Goal: Information Seeking & Learning: Learn about a topic

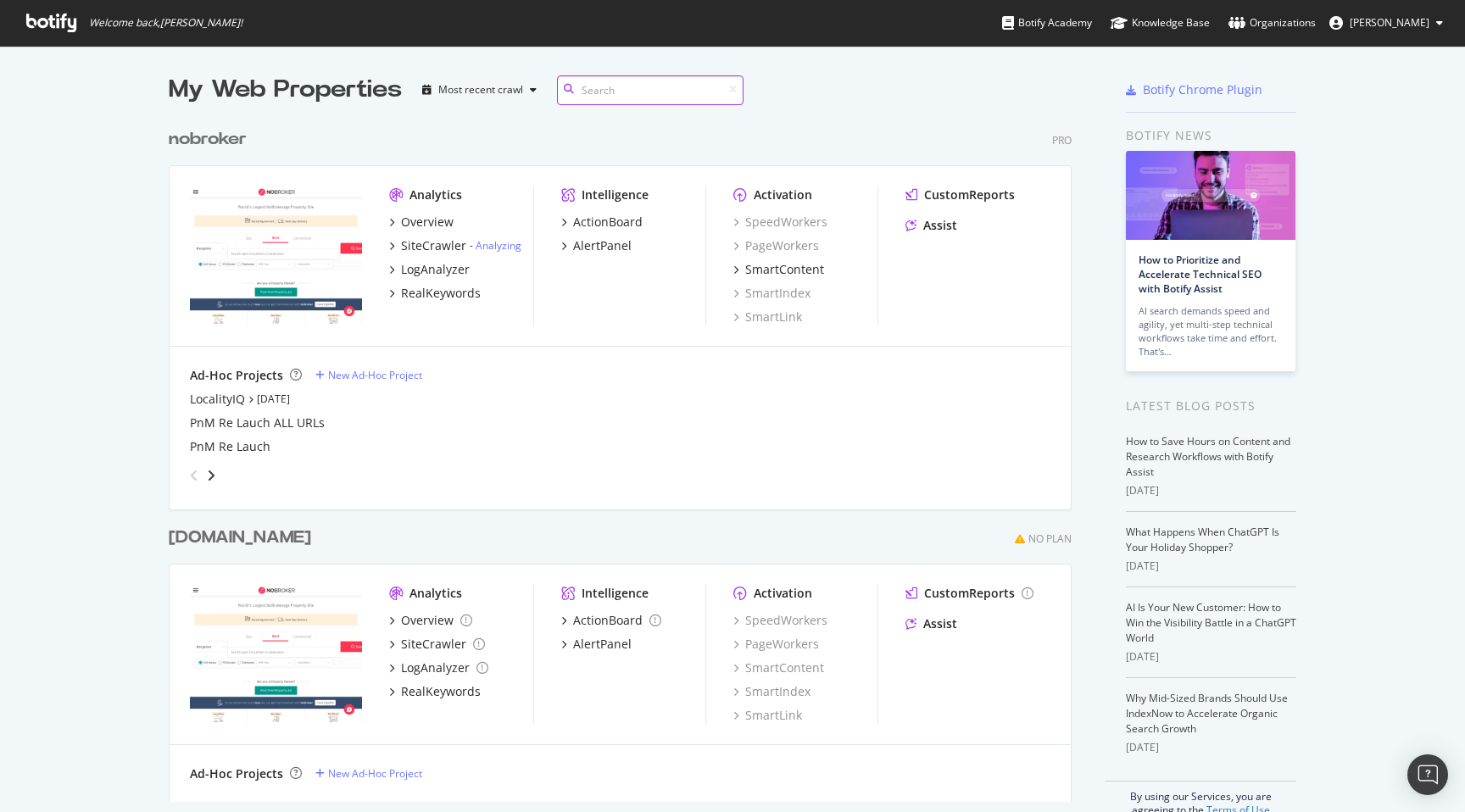
scroll to position [695, 916]
click at [492, 245] on link "Analyzing" at bounding box center [498, 245] width 46 height 14
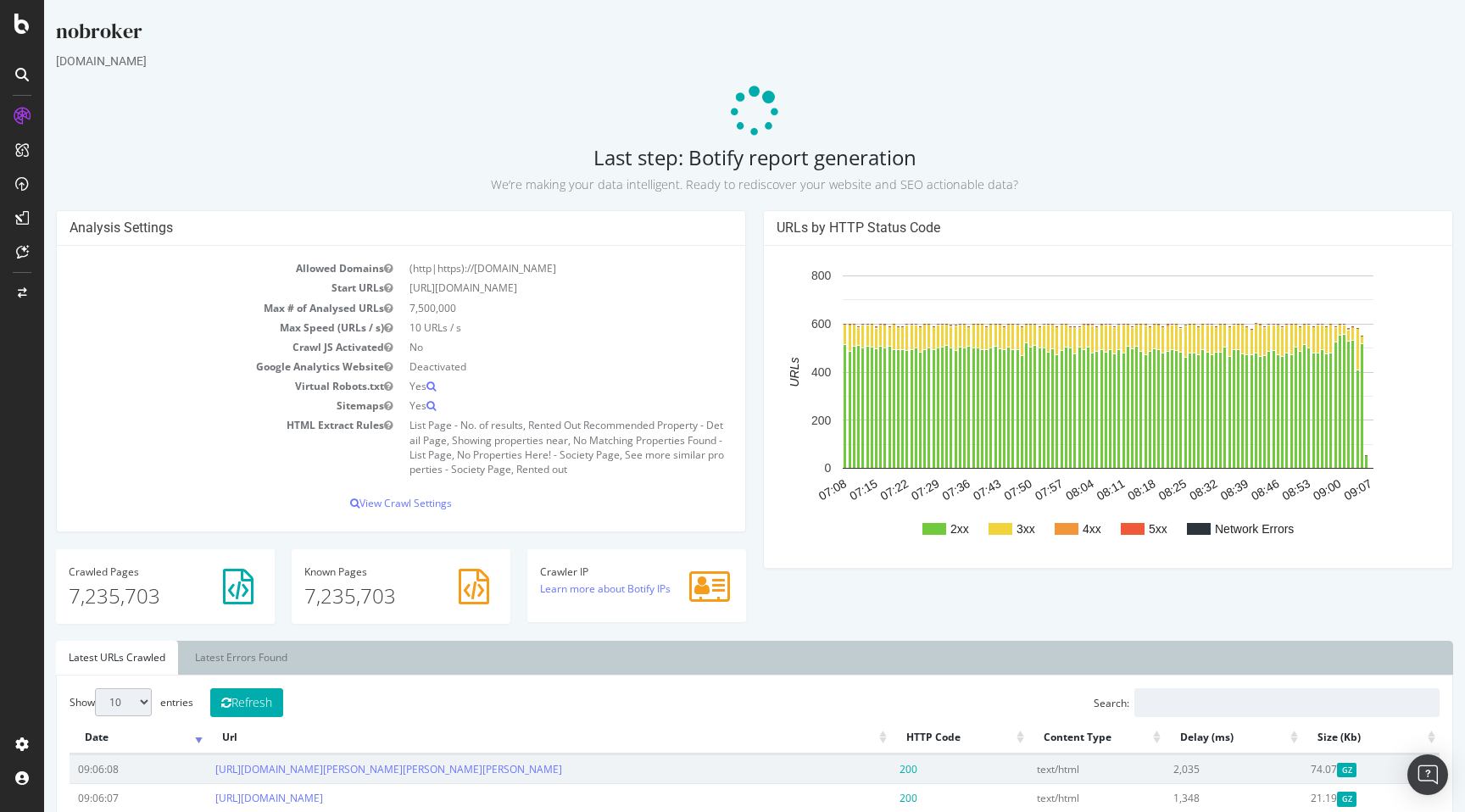
click at [769, 604] on div "Analysis Settings Allowed Domains (http|https)://www.nobroker.in Start URLs htt…" at bounding box center [755, 425] width 1414 height 429
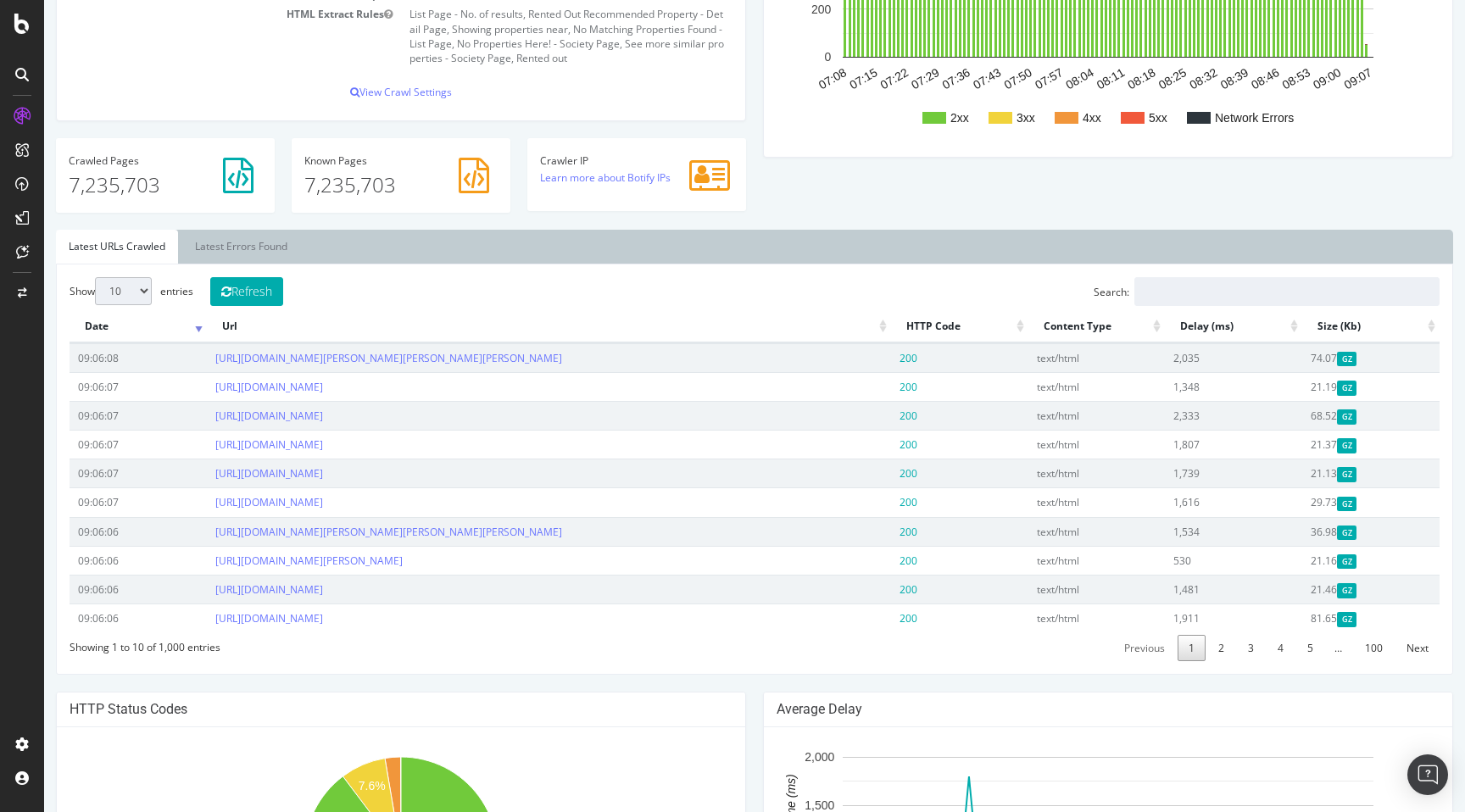
scroll to position [422, 0]
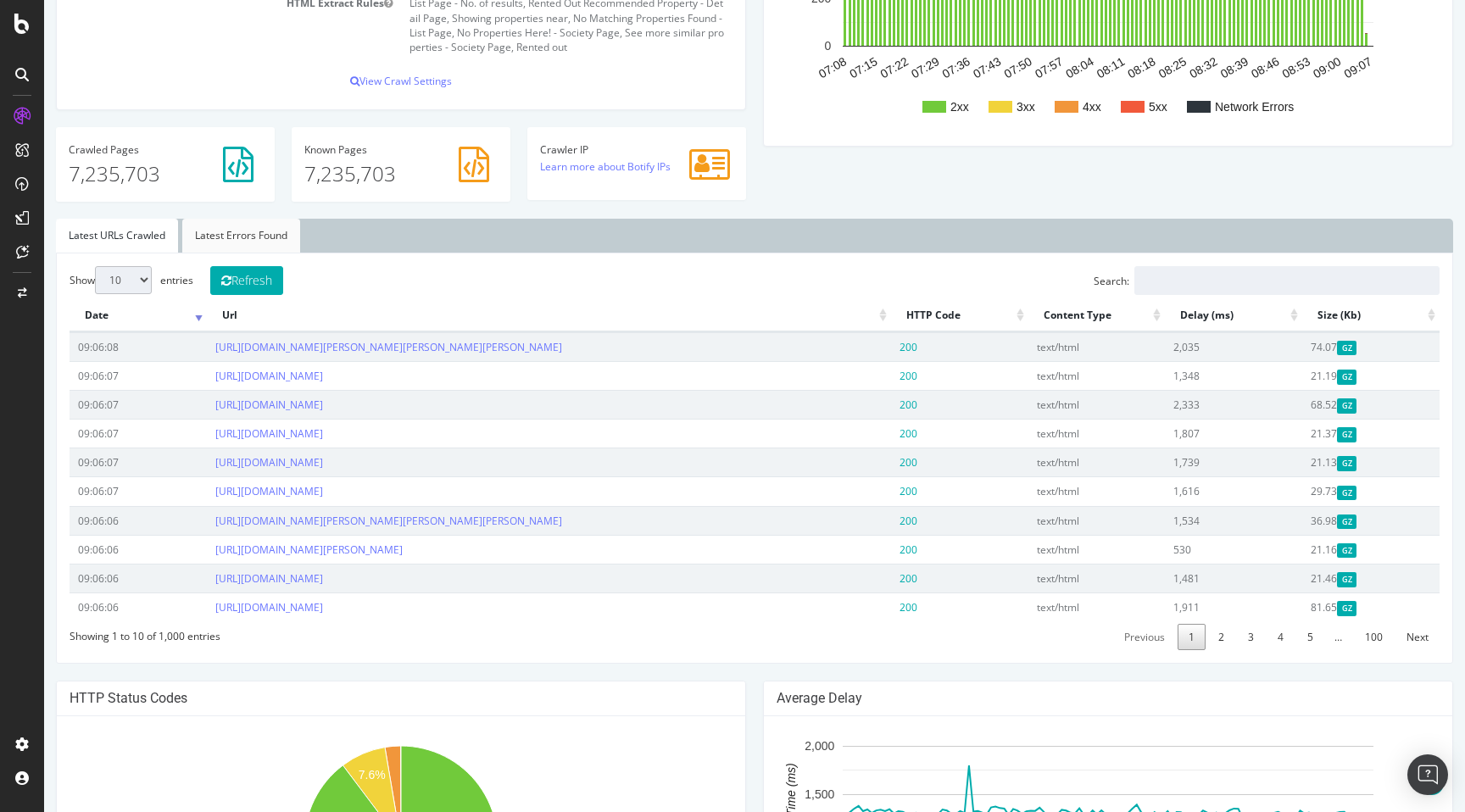
click at [279, 226] on link "Latest Errors Found" at bounding box center [241, 235] width 118 height 34
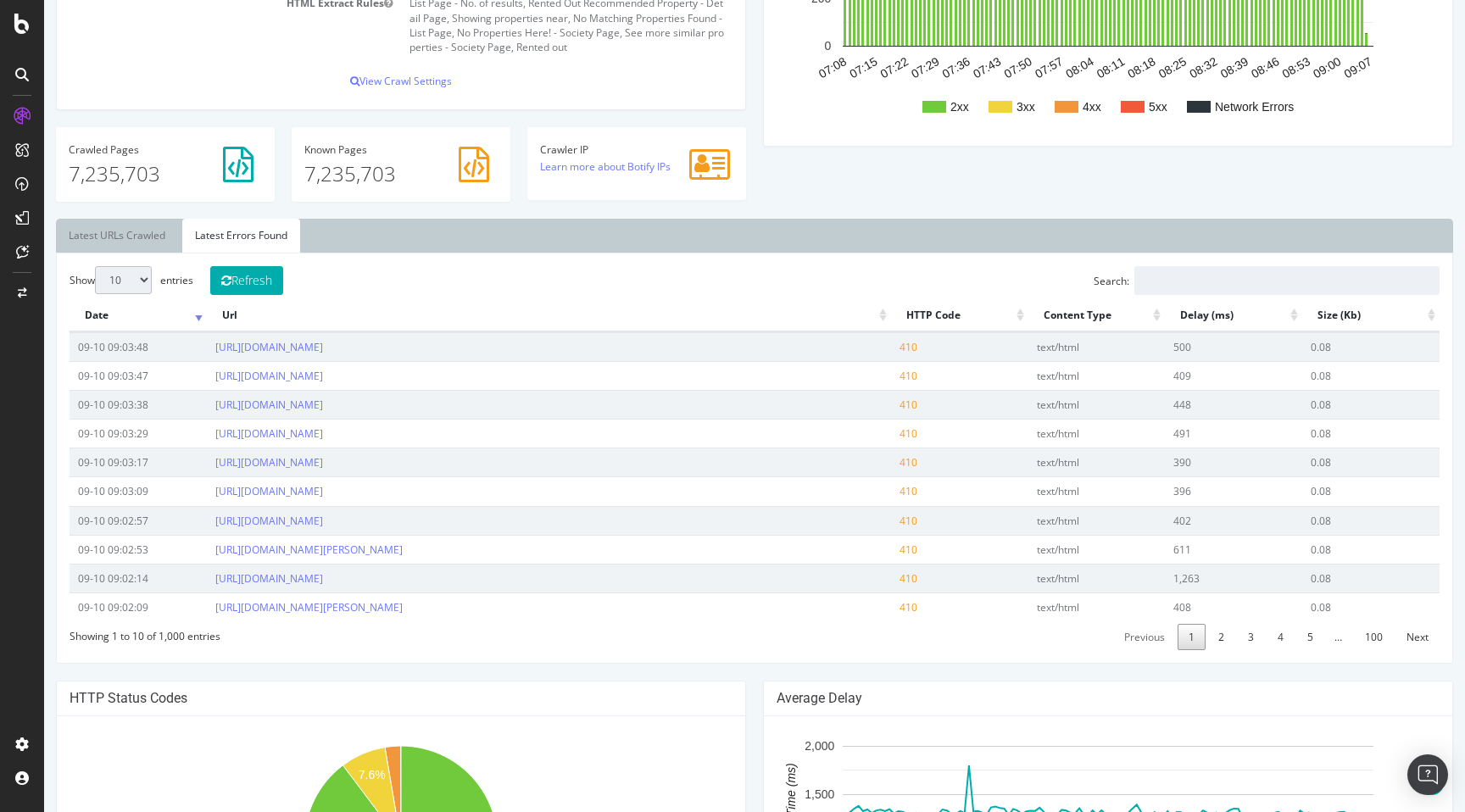
click at [134, 284] on select "10 25 50 100" at bounding box center [123, 280] width 57 height 28
select select "100"
click at [95, 266] on select "10 25 50 100" at bounding box center [123, 280] width 57 height 28
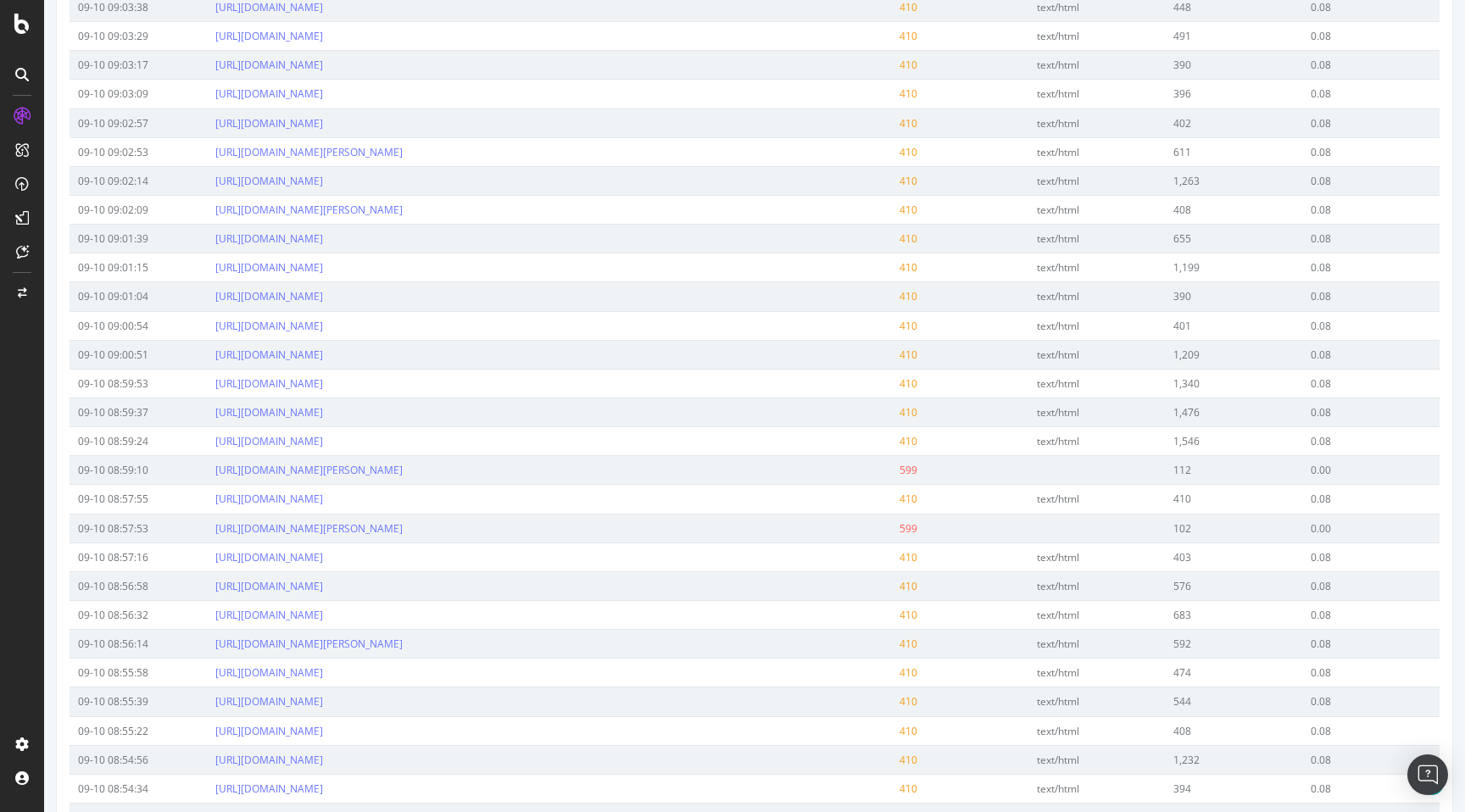
scroll to position [844, 0]
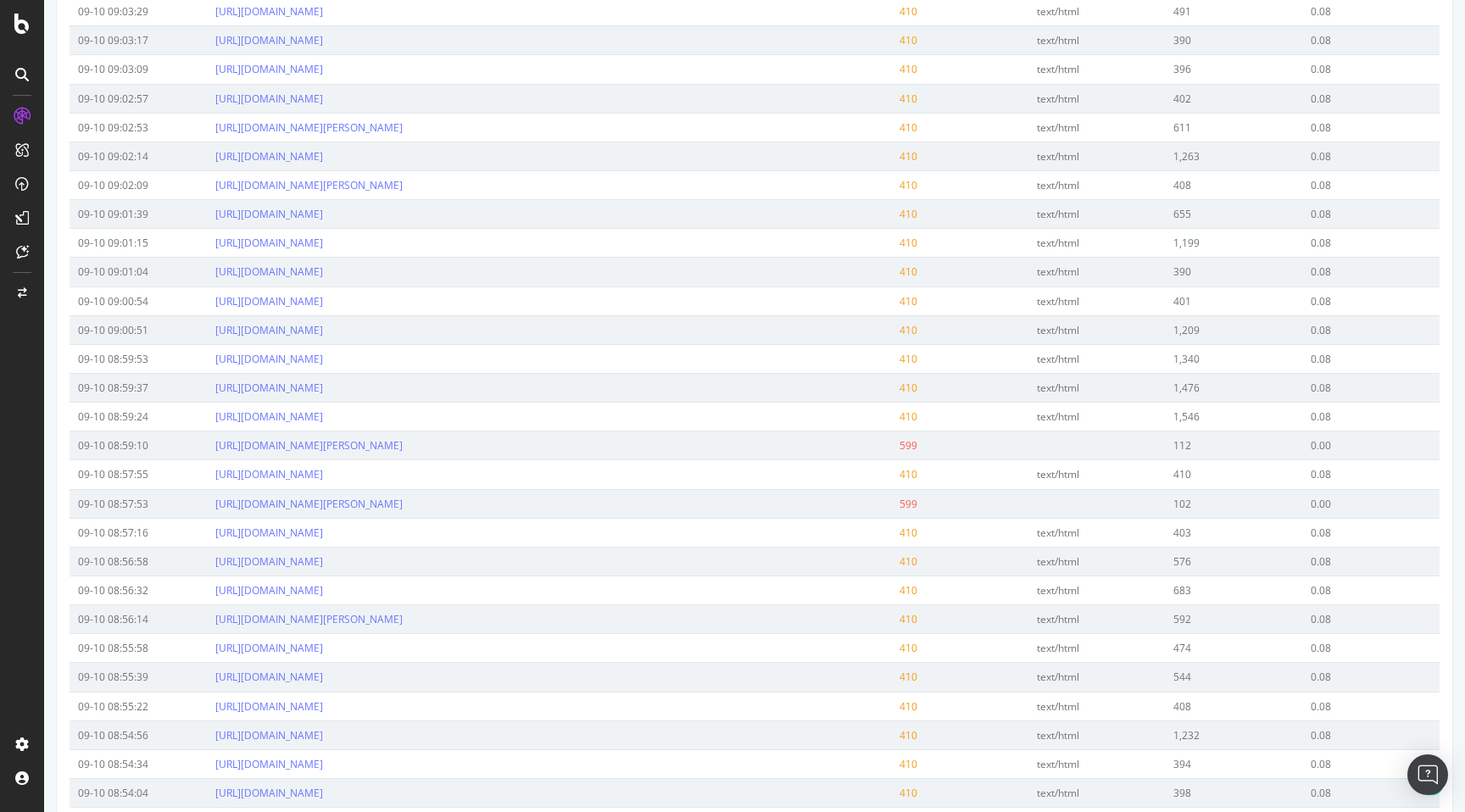
drag, startPoint x: 207, startPoint y: 489, endPoint x: 559, endPoint y: 496, distance: 352.1
click at [559, 489] on td "https://www.nobroker.in/house-for-rent-in-adhivali-mumbai" at bounding box center [549, 474] width 684 height 29
copy link "https://www.nobroker.in/house-for-rent-in-adhivali-mumbai"
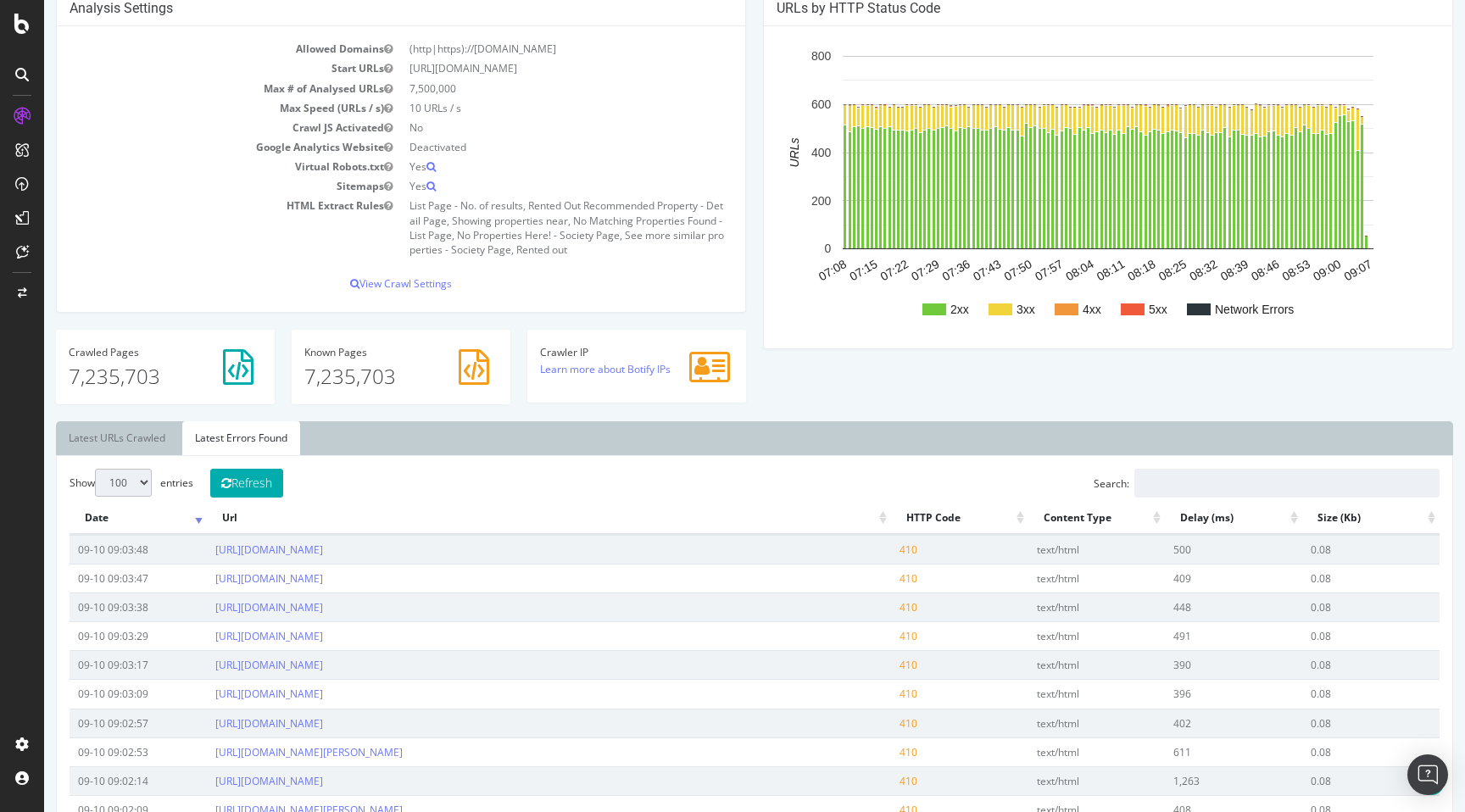
scroll to position [230, 0]
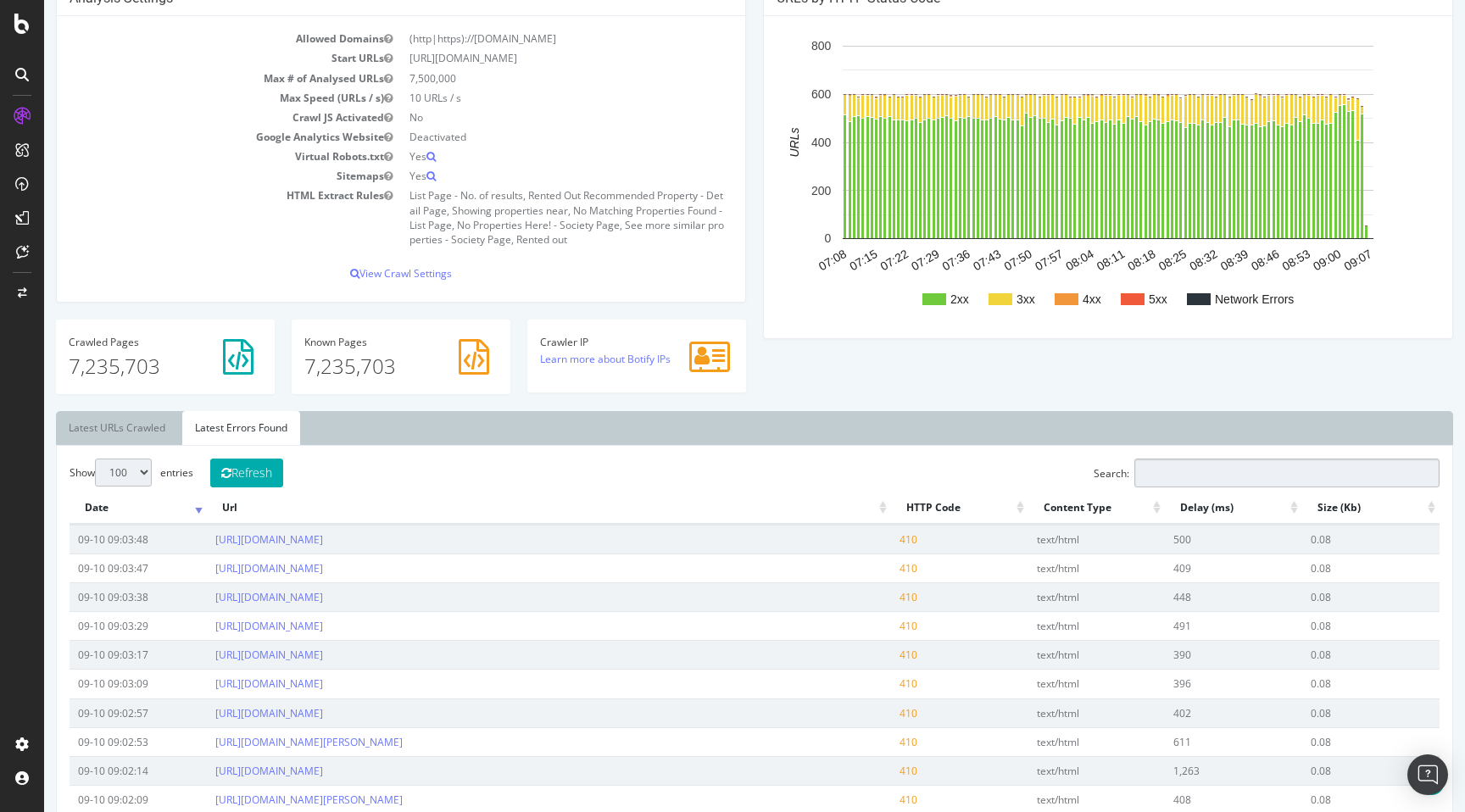
click at [1196, 471] on input "Search:" at bounding box center [1286, 473] width 305 height 29
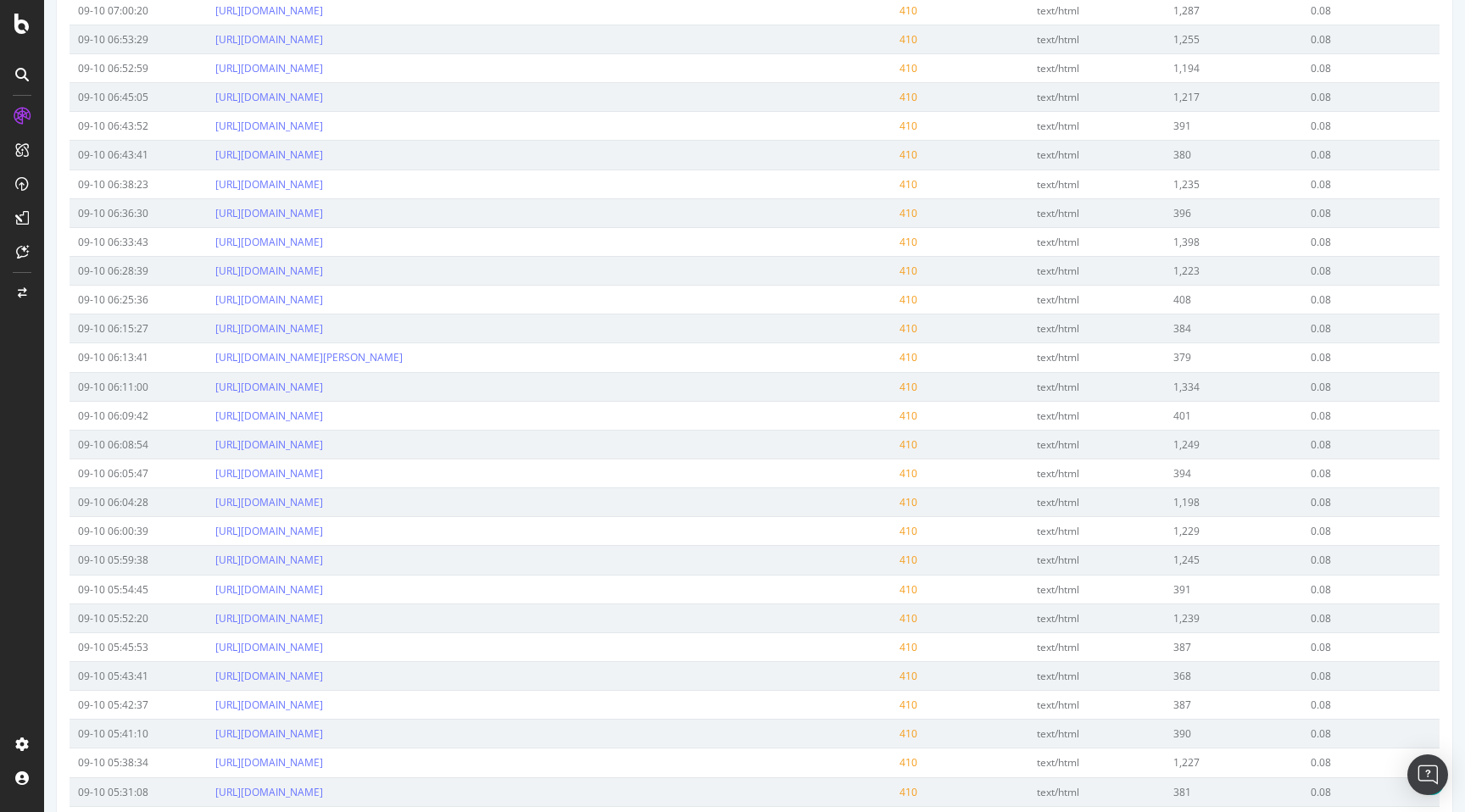
scroll to position [2042, 0]
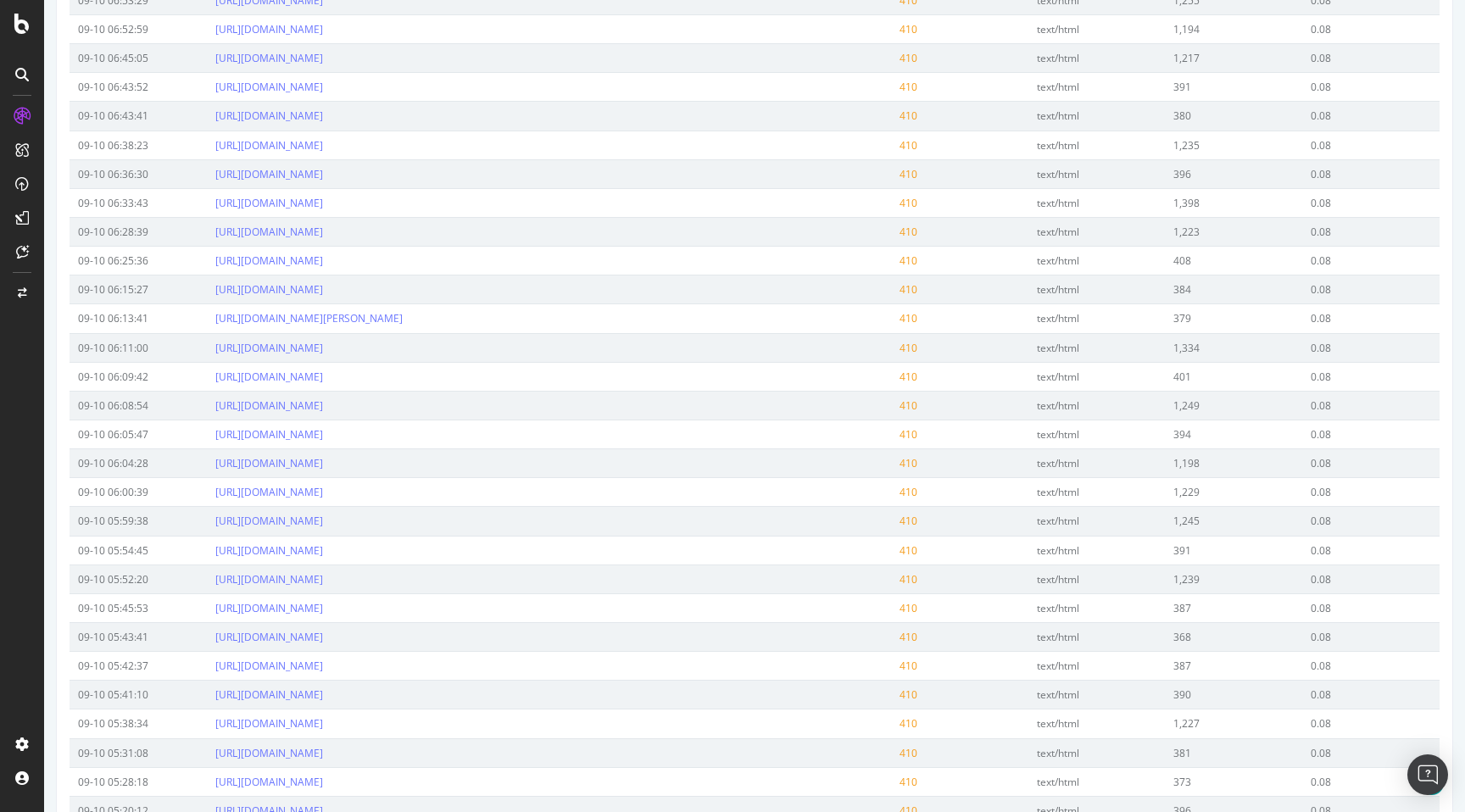
click at [614, 495] on td "https://www.nobroker.in/4_-bhk-house-for-rent-in-c_v_raman_nagar_bangalore" at bounding box center [549, 491] width 684 height 29
copy link "https://www.nobroker.in/4_-bhk-house-for-rent-in-c_v_raman_nagar_bangalore"
click at [584, 465] on td "https://www.nobroker.in/1-rk-house-for-rent-in-ramnagar_lonikand_pune" at bounding box center [549, 462] width 684 height 29
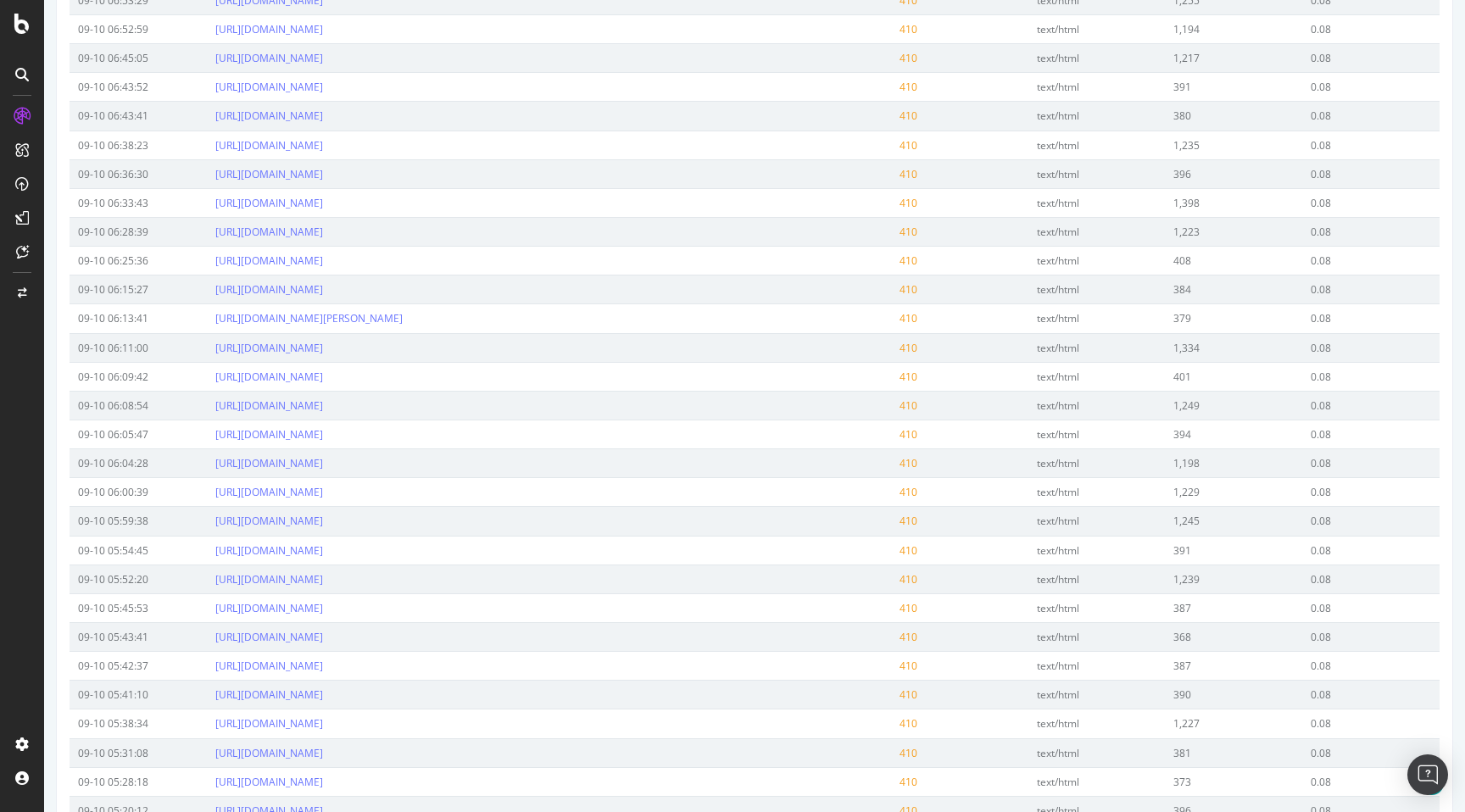
click at [584, 465] on td "https://www.nobroker.in/1-rk-house-for-rent-in-ramnagar_lonikand_pune" at bounding box center [549, 462] width 684 height 29
copy link "https://www.nobroker.in/1-rk-house-for-rent-in-ramnagar_lonikand_pune"
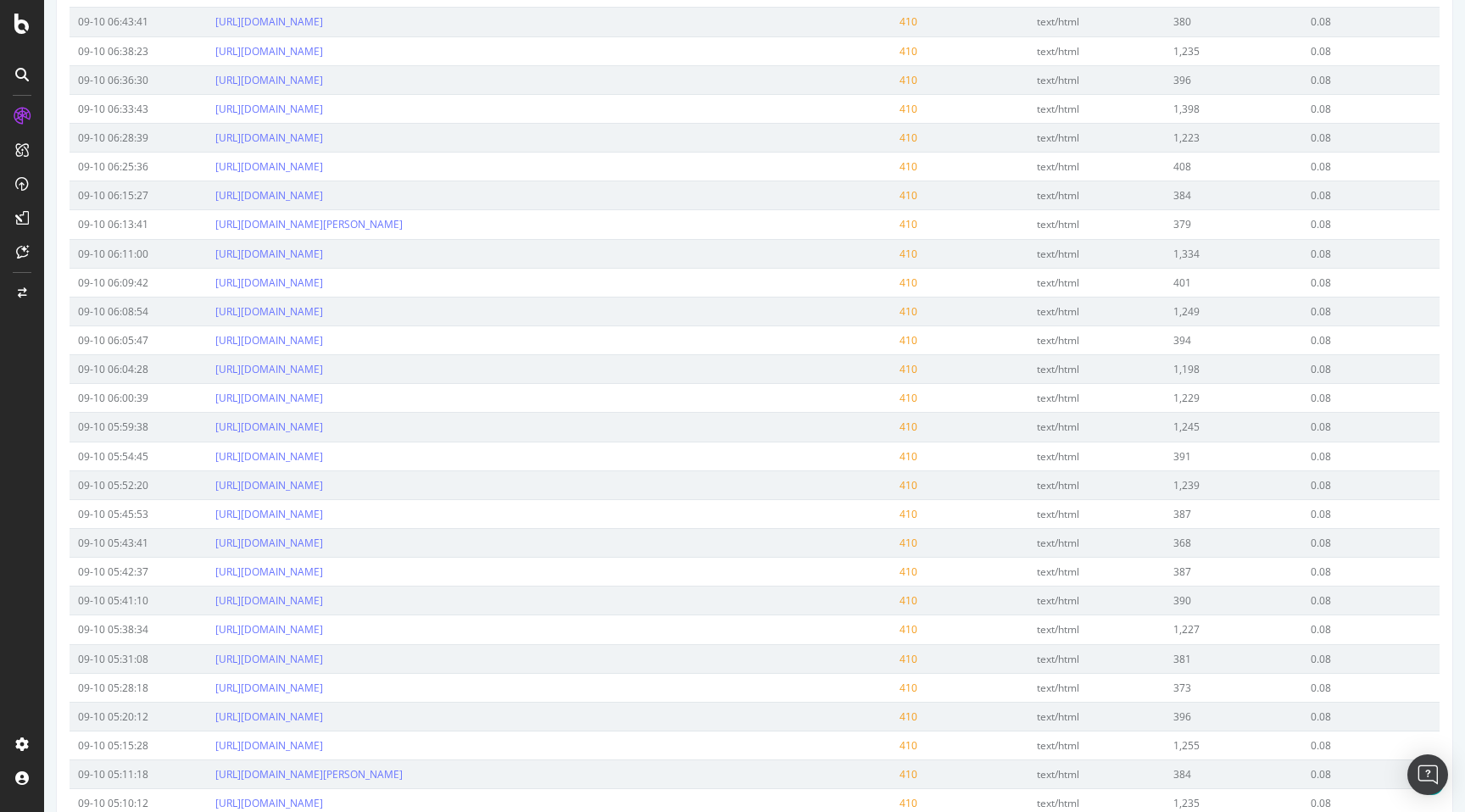
click at [512, 340] on td "https://www.nobroker.in/house-for-rent-in-purandar-pune" at bounding box center [549, 339] width 684 height 29
copy link "https://www.nobroker.in/house-for-rent-in-purandar-pune"
click at [510, 340] on td "https://www.nobroker.in/house-for-rent-in-purandar-pune" at bounding box center [549, 339] width 684 height 29
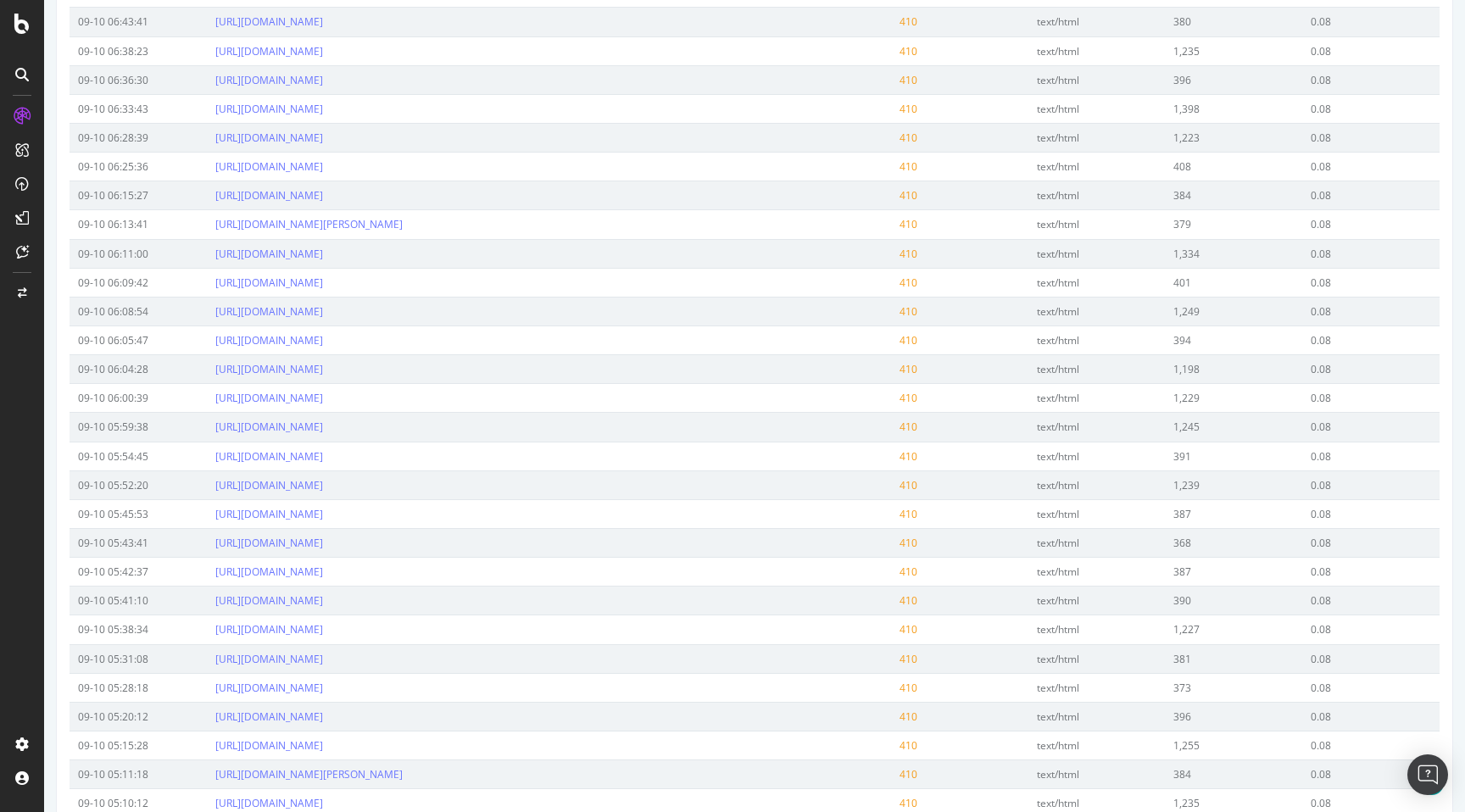
click at [510, 340] on td "https://www.nobroker.in/house-for-rent-in-purandar-pune" at bounding box center [549, 339] width 684 height 29
copy link "https://www.nobroker.in/house-for-rent-in-purandar-pune"
click at [578, 519] on td "https://www.nobroker.in/house-for-rent-in-moshi-highstreet-pune" at bounding box center [549, 516] width 684 height 29
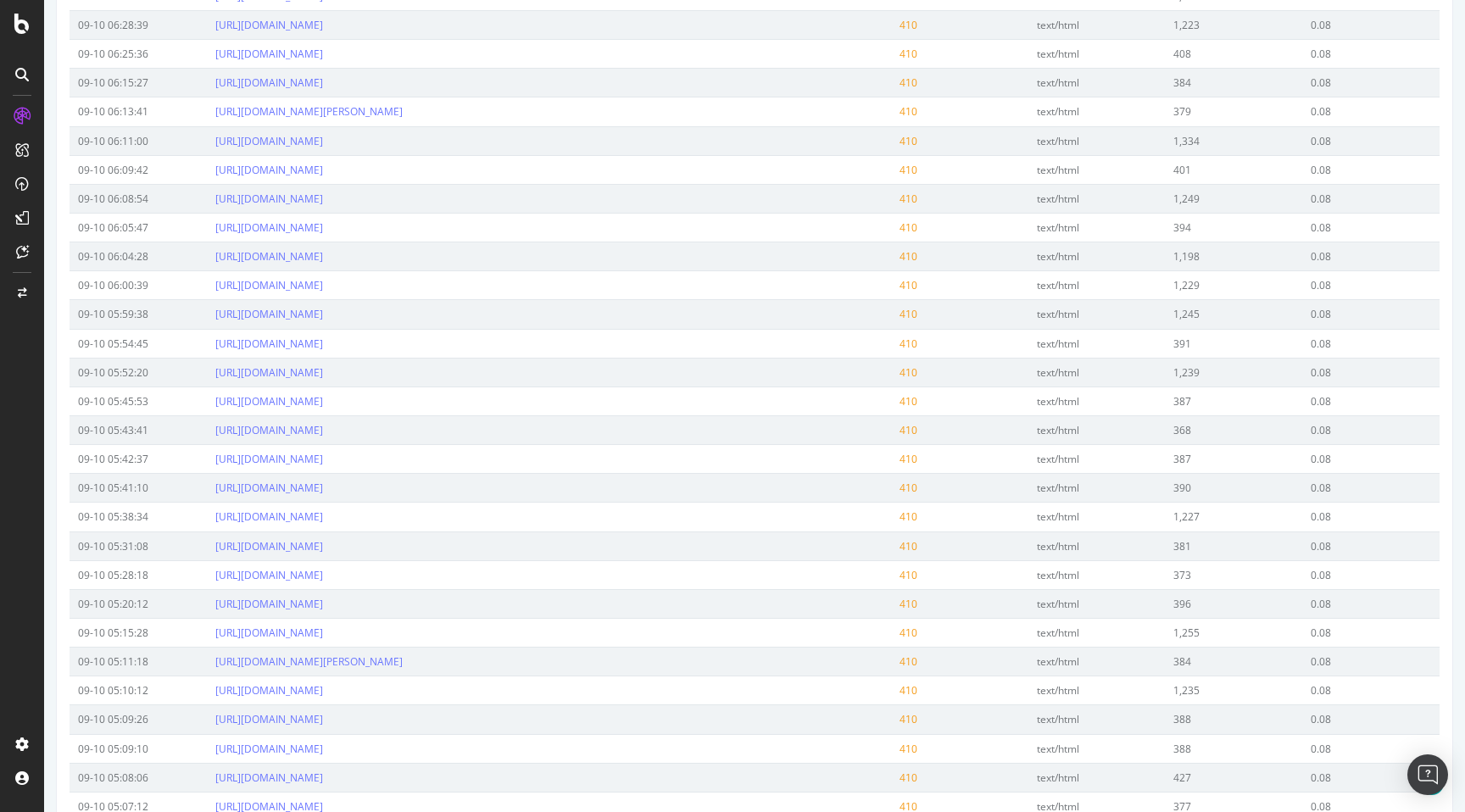
click at [578, 519] on td "https://www.nobroker.in/house-for-rent-in-moshi-highstreet-pune" at bounding box center [549, 516] width 684 height 29
copy link "https://www.nobroker.in/house-for-rent-in-moshi-highstreet-pune"
click at [587, 550] on td "https://www.nobroker.in/house-for-rent-in-kolshet-road-mumbai" at bounding box center [549, 546] width 684 height 29
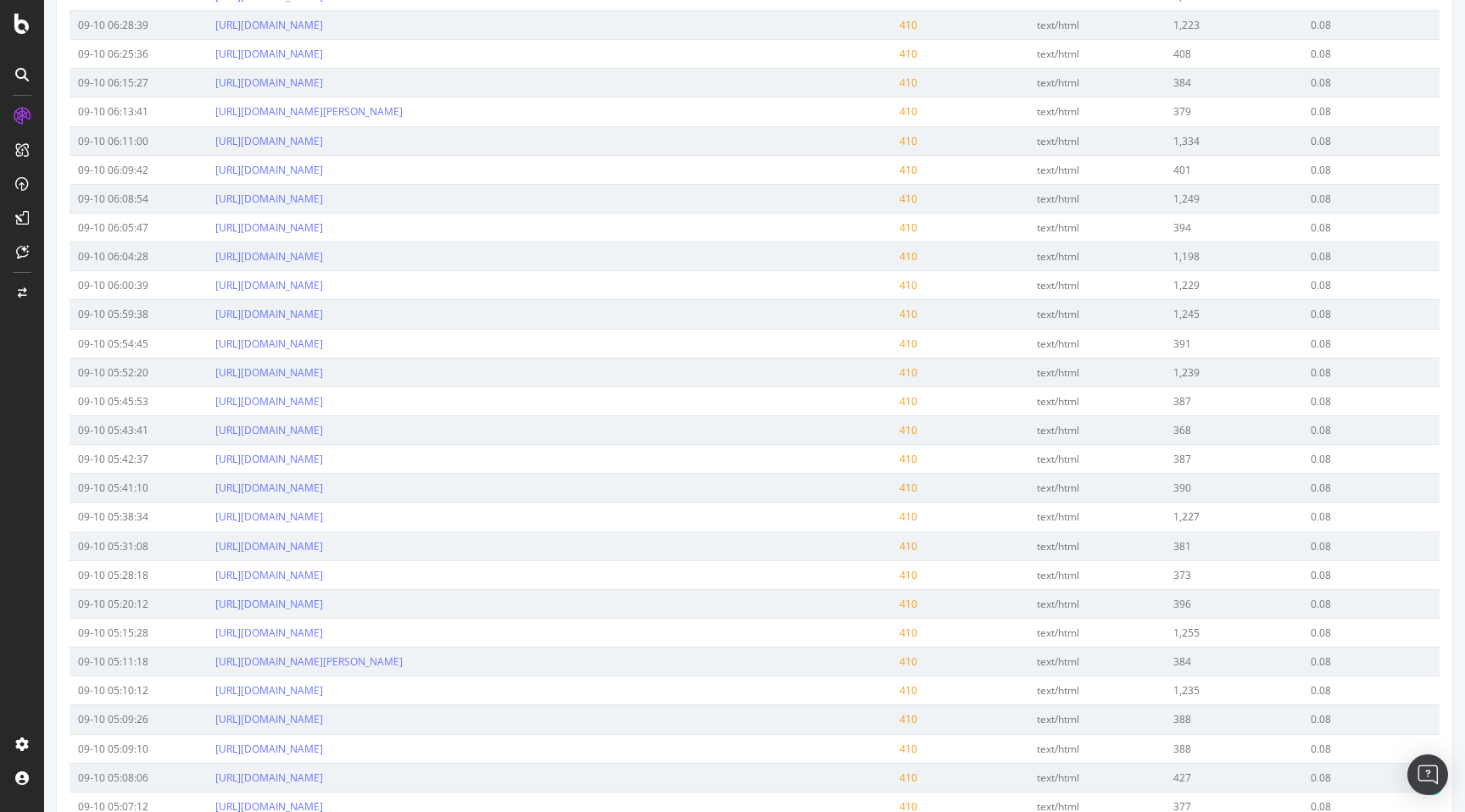
click at [587, 550] on td "https://www.nobroker.in/house-for-rent-in-kolshet-road-mumbai" at bounding box center [549, 546] width 684 height 29
click at [578, 576] on td "https://www.nobroker.in/house-for-rent-in-koregaon-park-annexe-pune" at bounding box center [549, 574] width 684 height 29
copy link "https://www.nobroker.in/house-for-rent-in-koregaon-park-annexe-pune"
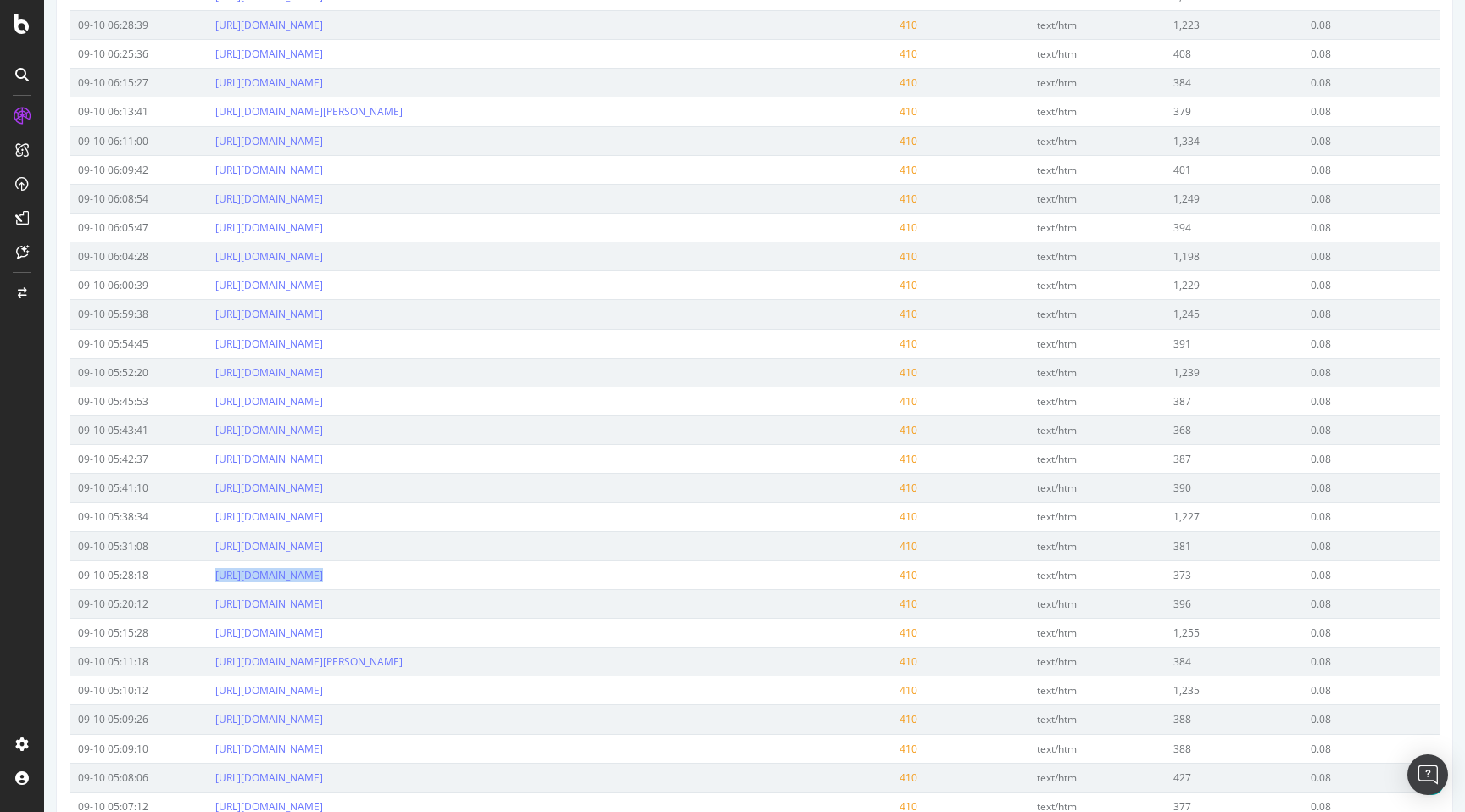
click at [543, 604] on td "https://www.nobroker.in/house-for-rent-in-bhavani-peth-pune" at bounding box center [549, 603] width 684 height 29
copy link "https://www.nobroker.in/house-for-rent-in-bhavani-peth-pune"
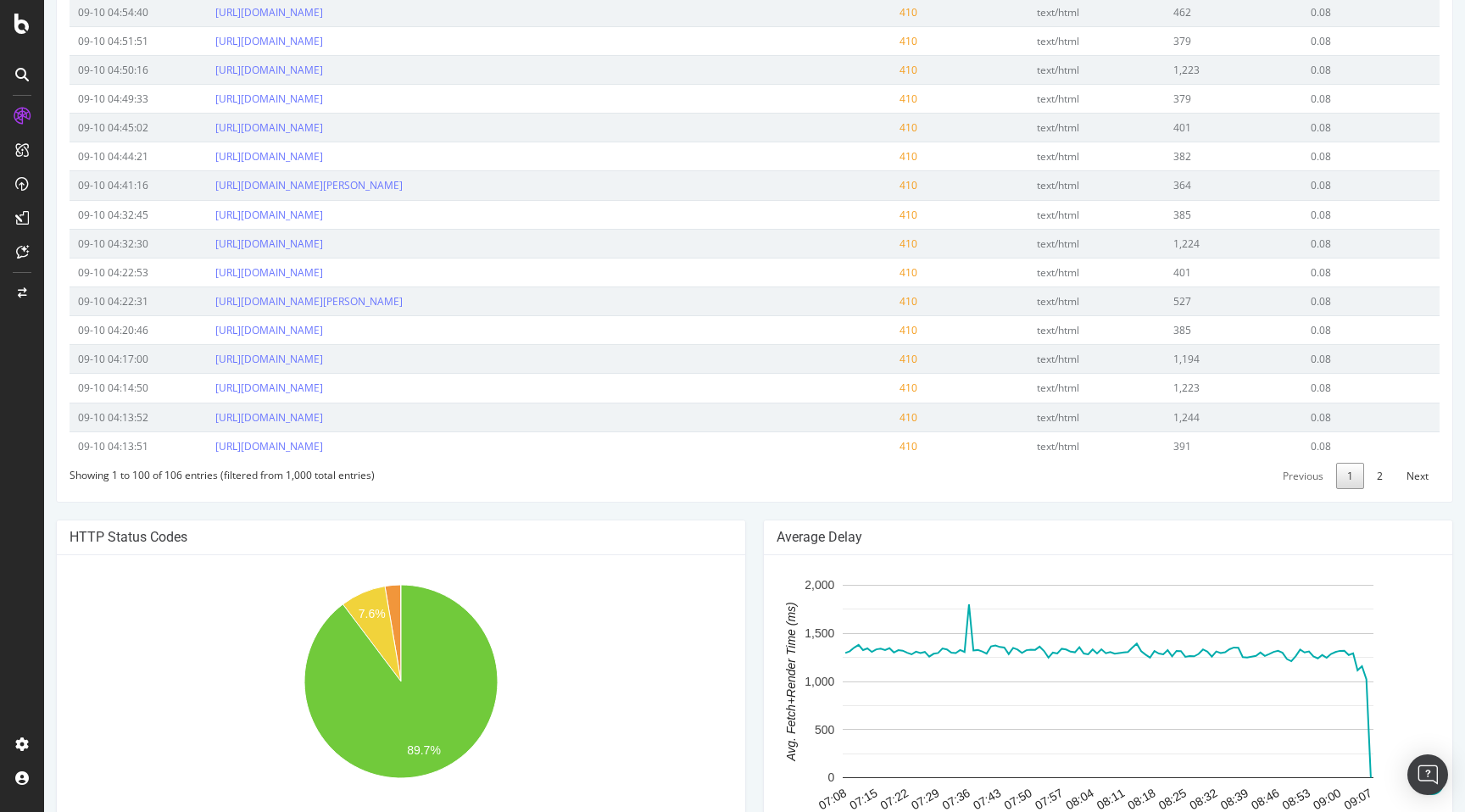
scroll to position [3202, 0]
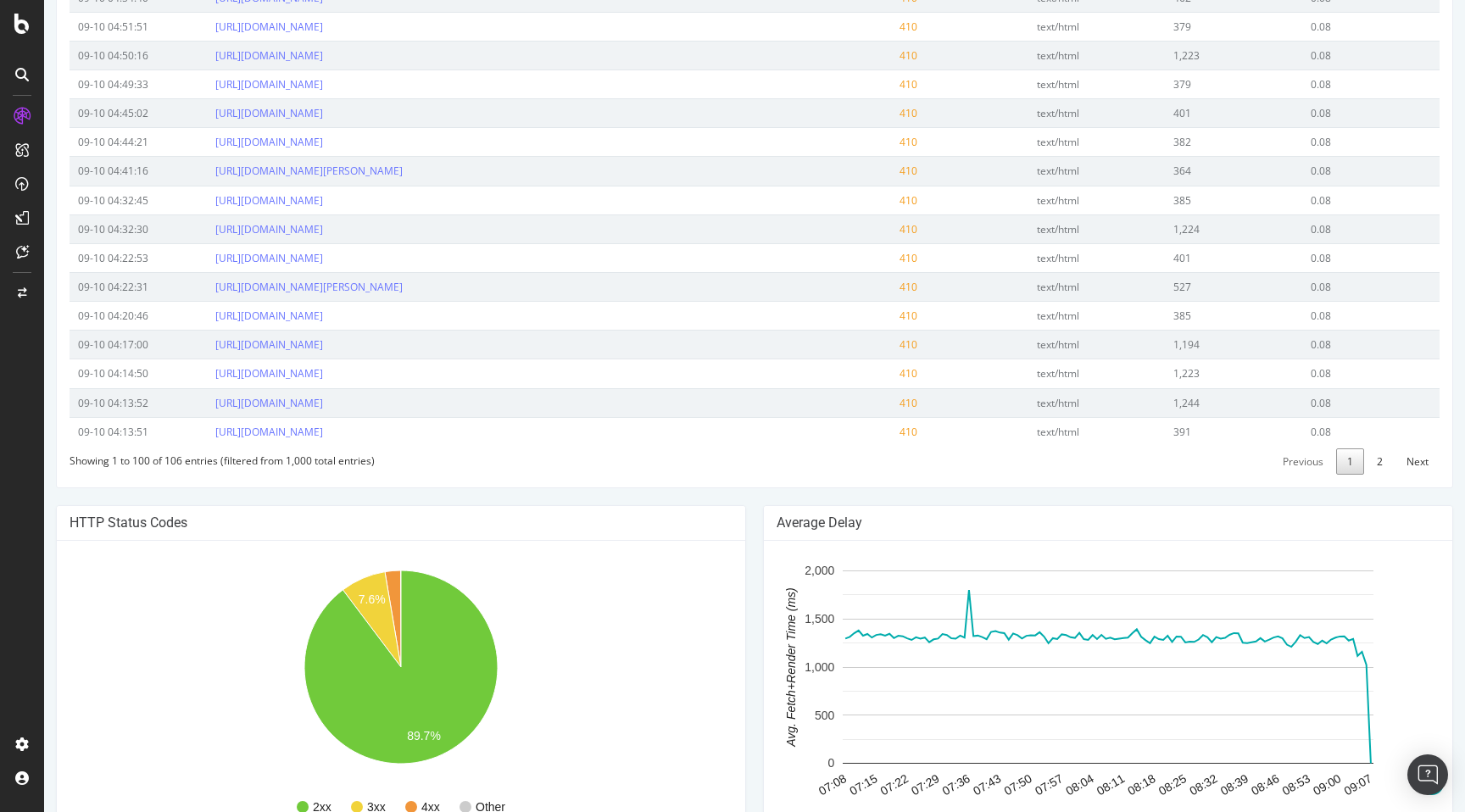
click at [1389, 457] on link "2" at bounding box center [1380, 461] width 28 height 26
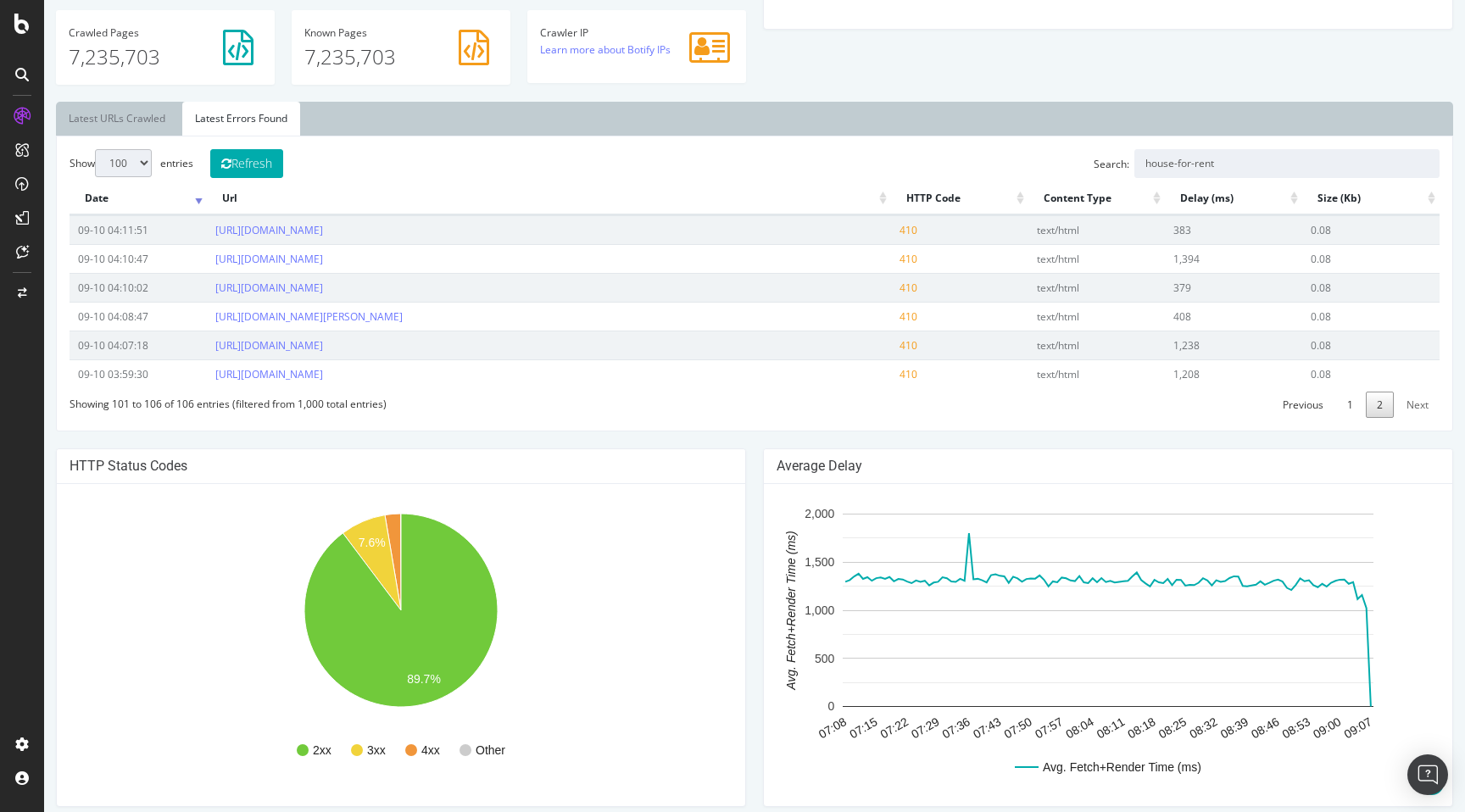
scroll to position [366, 0]
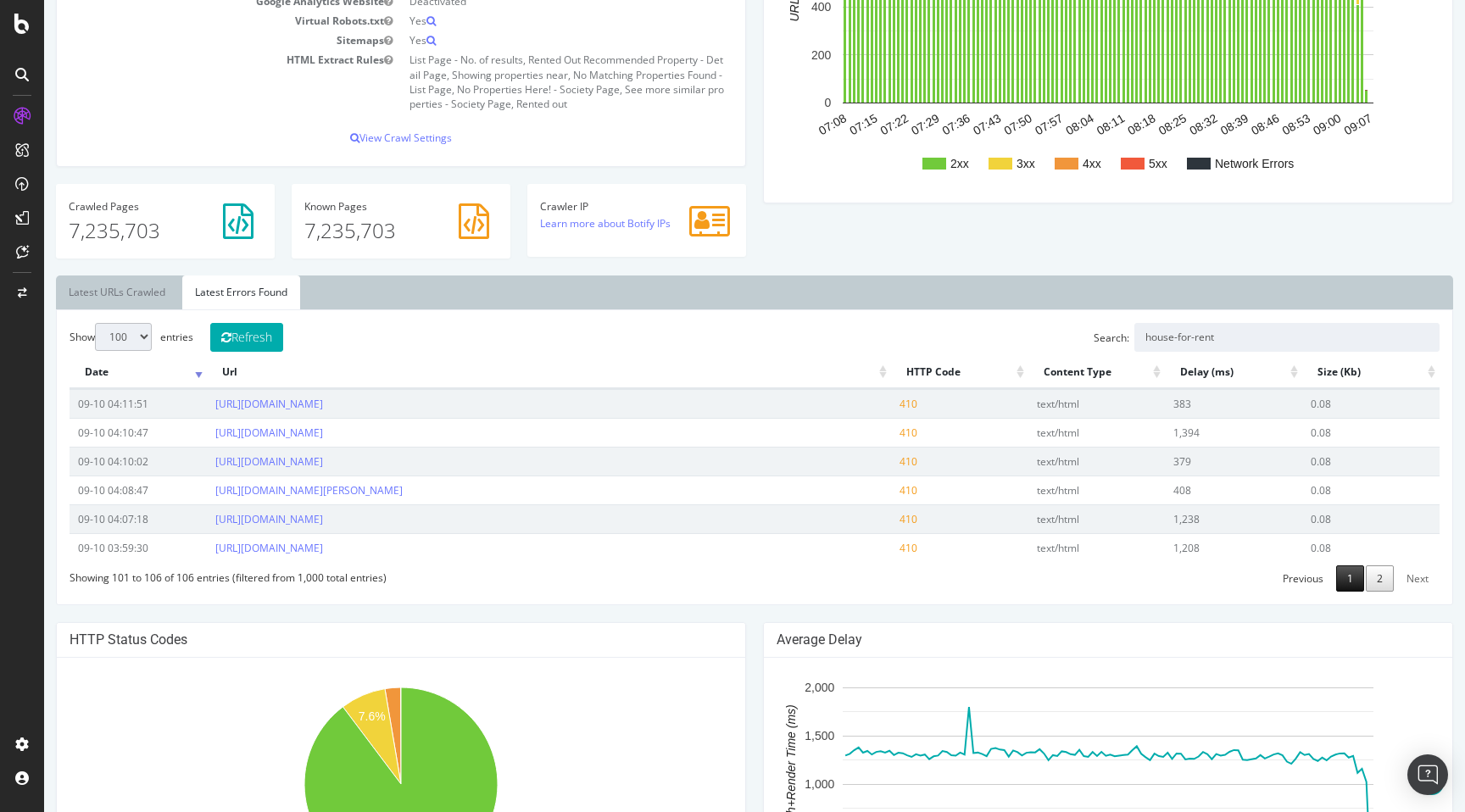
click at [1346, 586] on link "1" at bounding box center [1351, 579] width 28 height 26
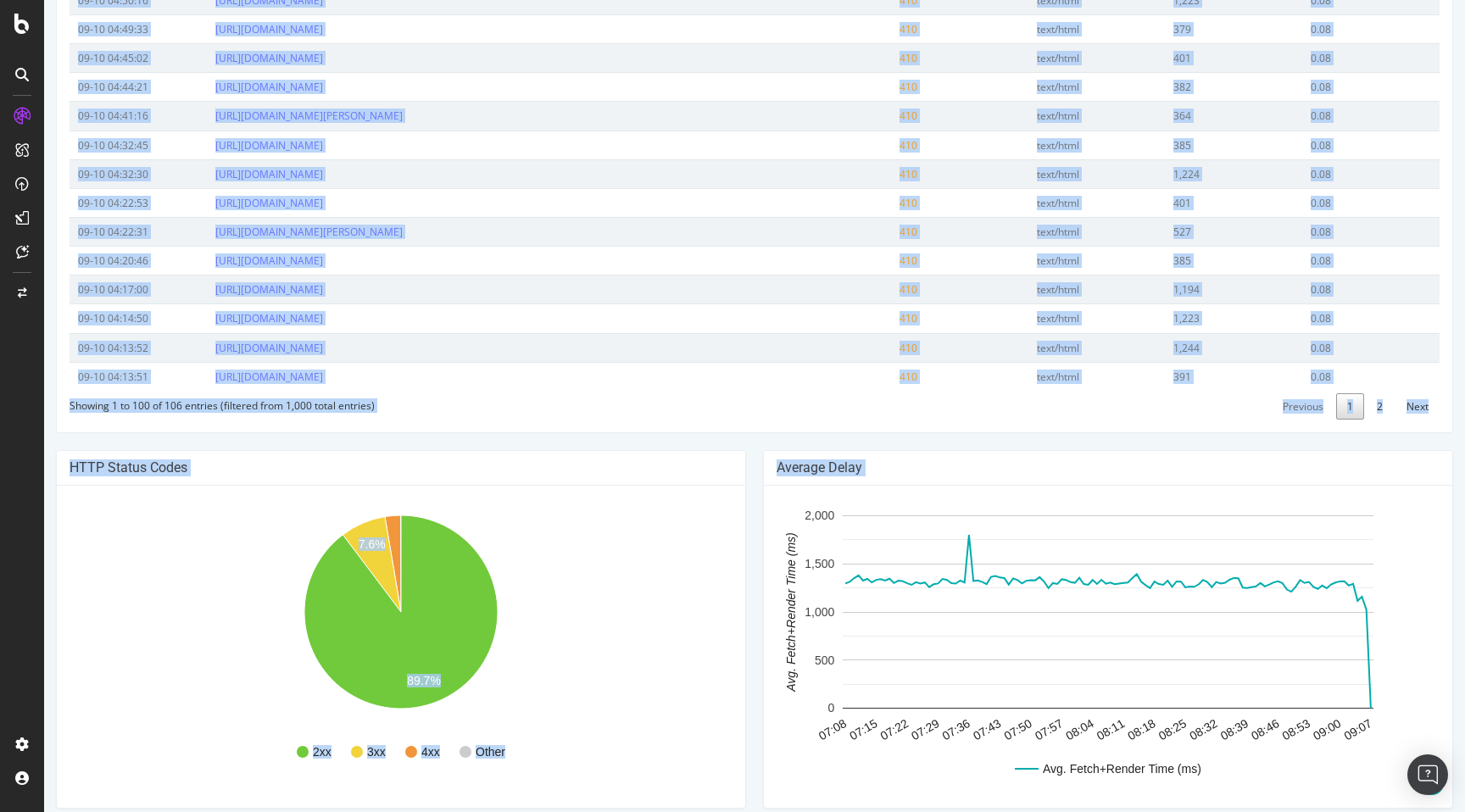
scroll to position [3326, 0]
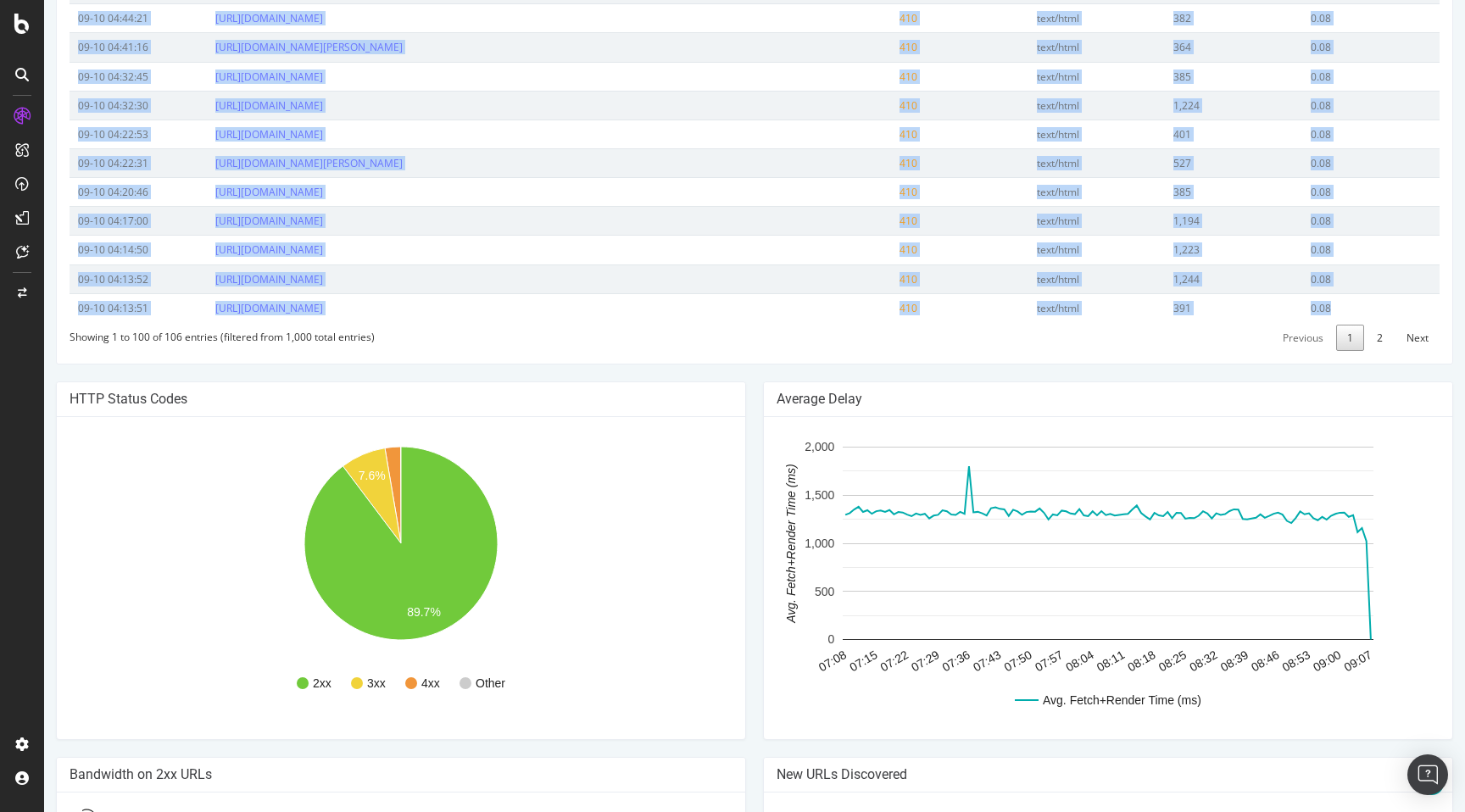
drag, startPoint x: 65, startPoint y: 366, endPoint x: 1374, endPoint y: 308, distance: 1310.3
copy div "Search: Date Url HTTP Code Content Type Delay (ms) Size (Kb) 09-10 09:03:29 htt…"
click at [1383, 349] on link "2" at bounding box center [1380, 338] width 28 height 26
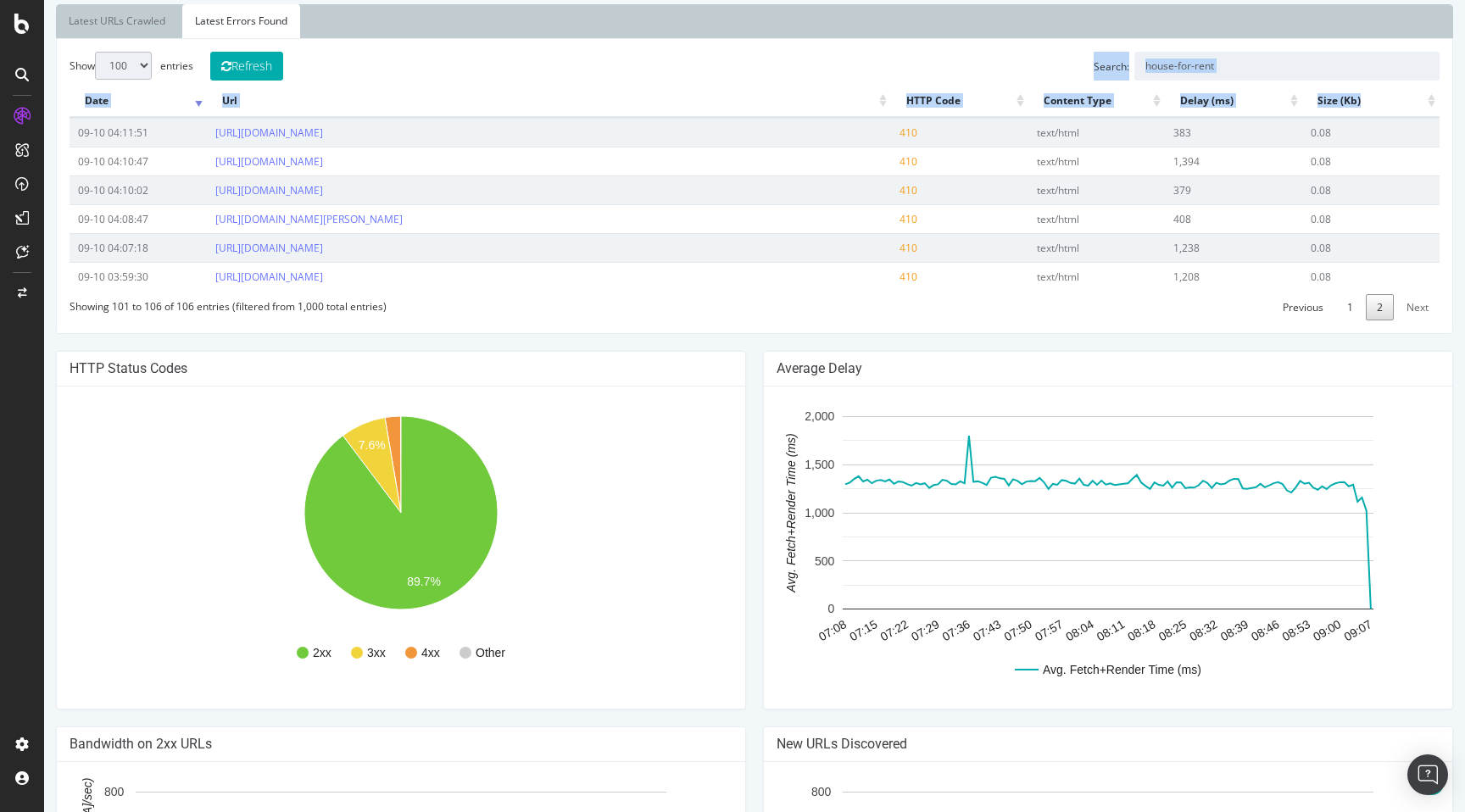
scroll to position [249, 0]
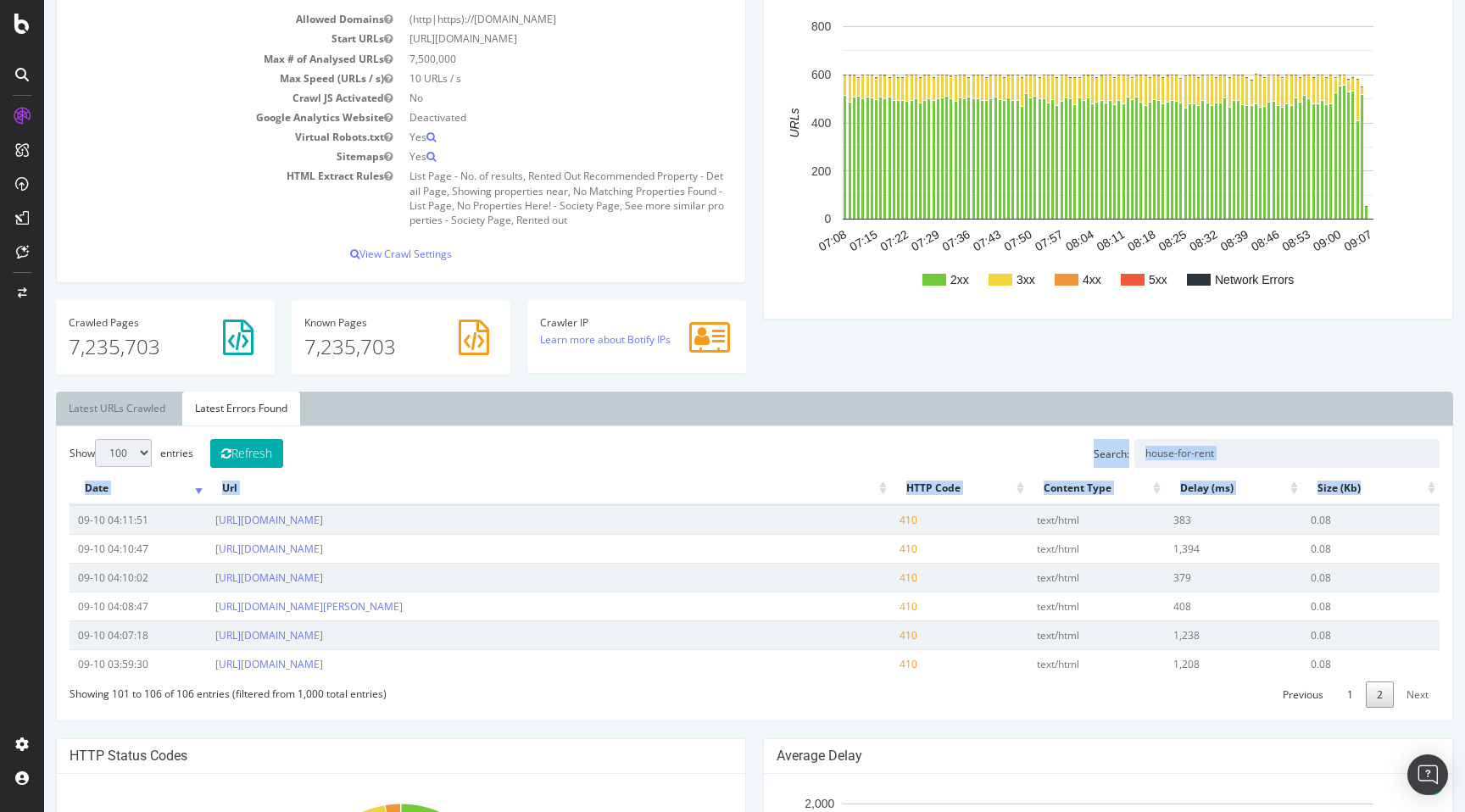
click at [53, 506] on div "nobroker www.nobroker.in Last step: Botify report generation We’re making your …" at bounding box center [754, 628] width 1421 height 1722
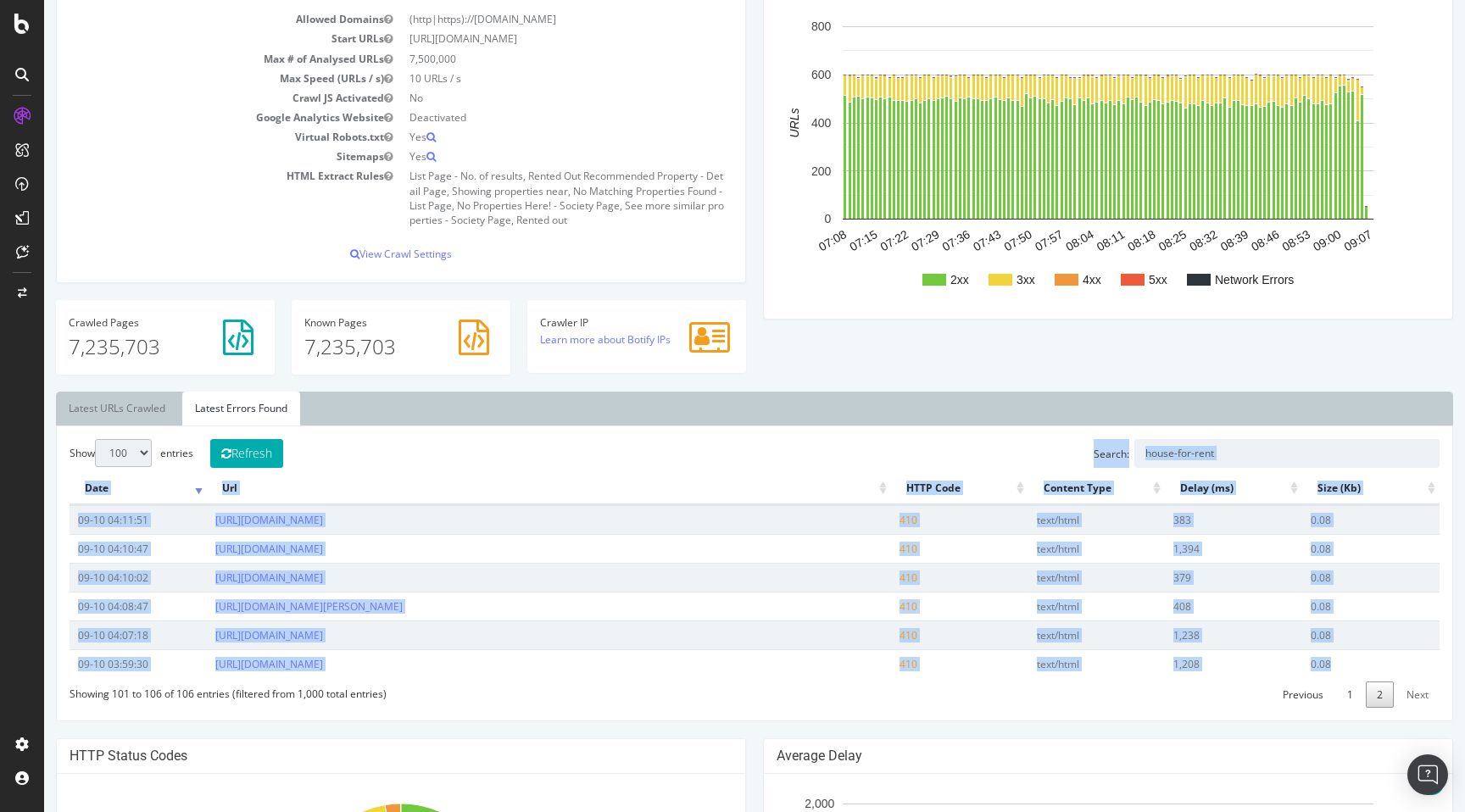
drag, startPoint x: 66, startPoint y: 504, endPoint x: 1347, endPoint y: 667, distance: 1291.3
click at [1347, 667] on div "Show 10 25 50 100 entries Refresh Search: Date Url HTTP Code Content Type Delay…" at bounding box center [755, 573] width 1397 height 295
copy div "Search: Date Url HTTP Code Content Type Delay (ms) Size (Kb) 09-10 04:11:51 htt…"
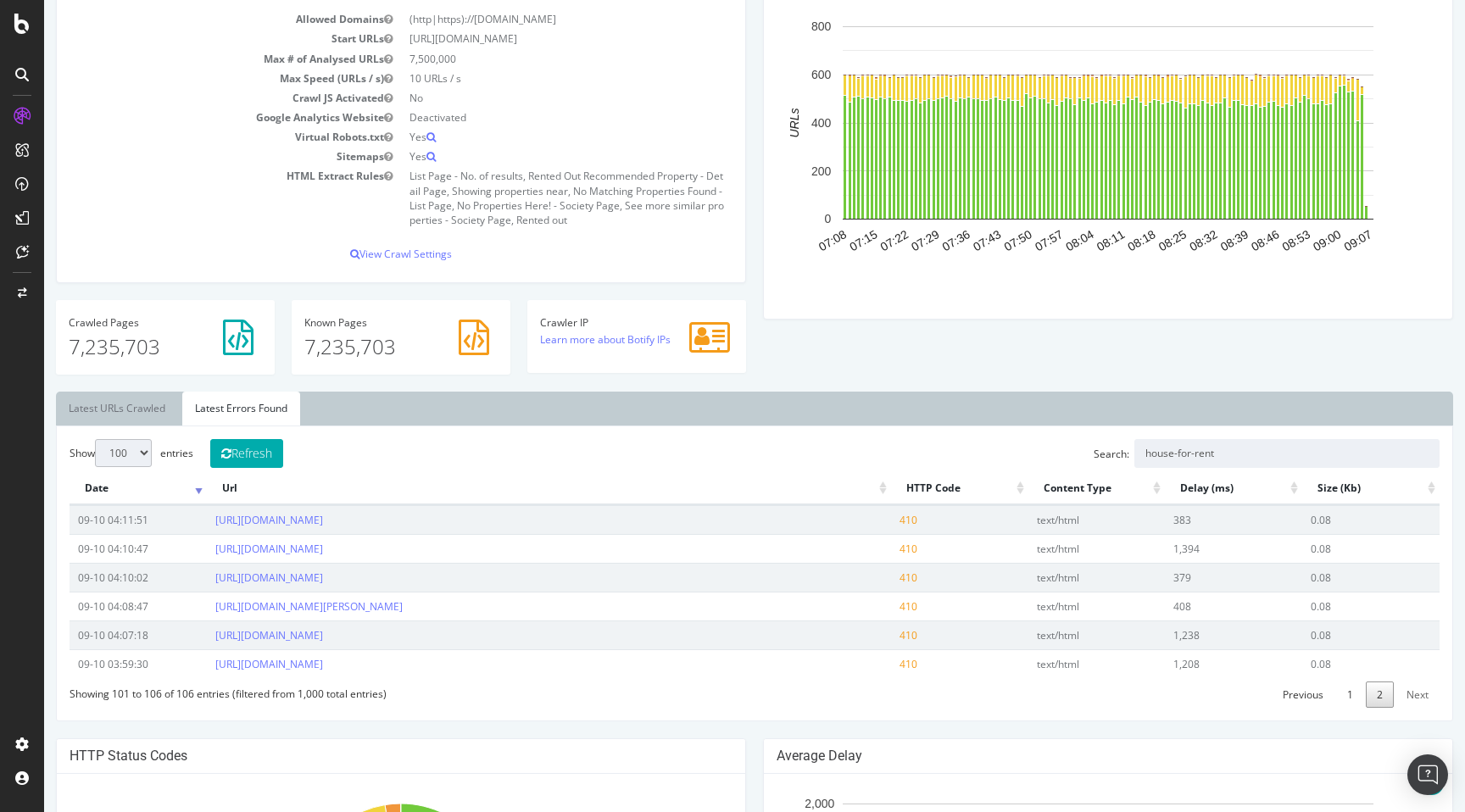
click at [269, 291] on div "Analysis Settings Allowed Domains (http|https)://www.nobroker.in Start URLs htt…" at bounding box center [401, 130] width 707 height 339
click at [1145, 459] on input "house-for-rent" at bounding box center [1286, 453] width 305 height 29
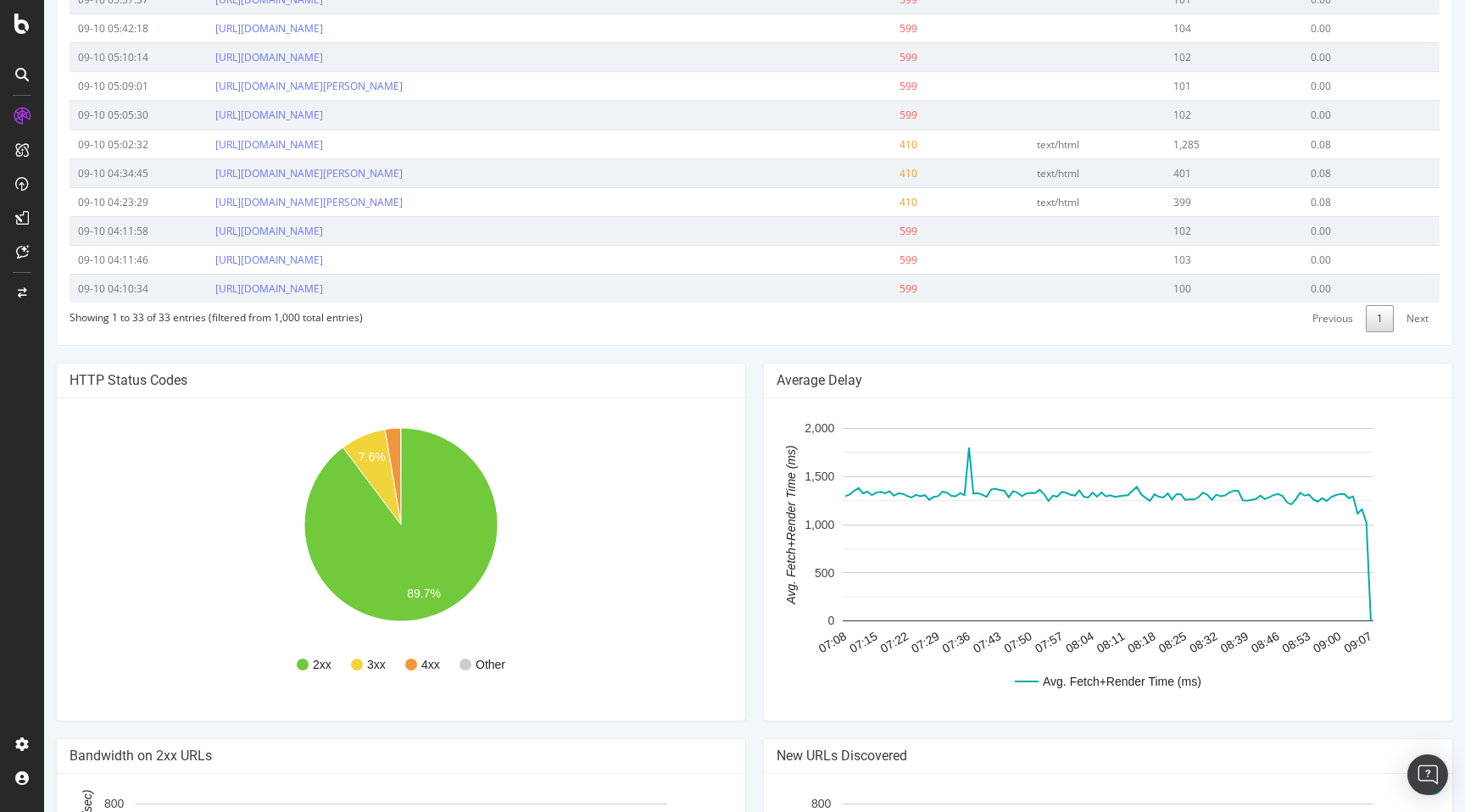
scroll to position [1195, 0]
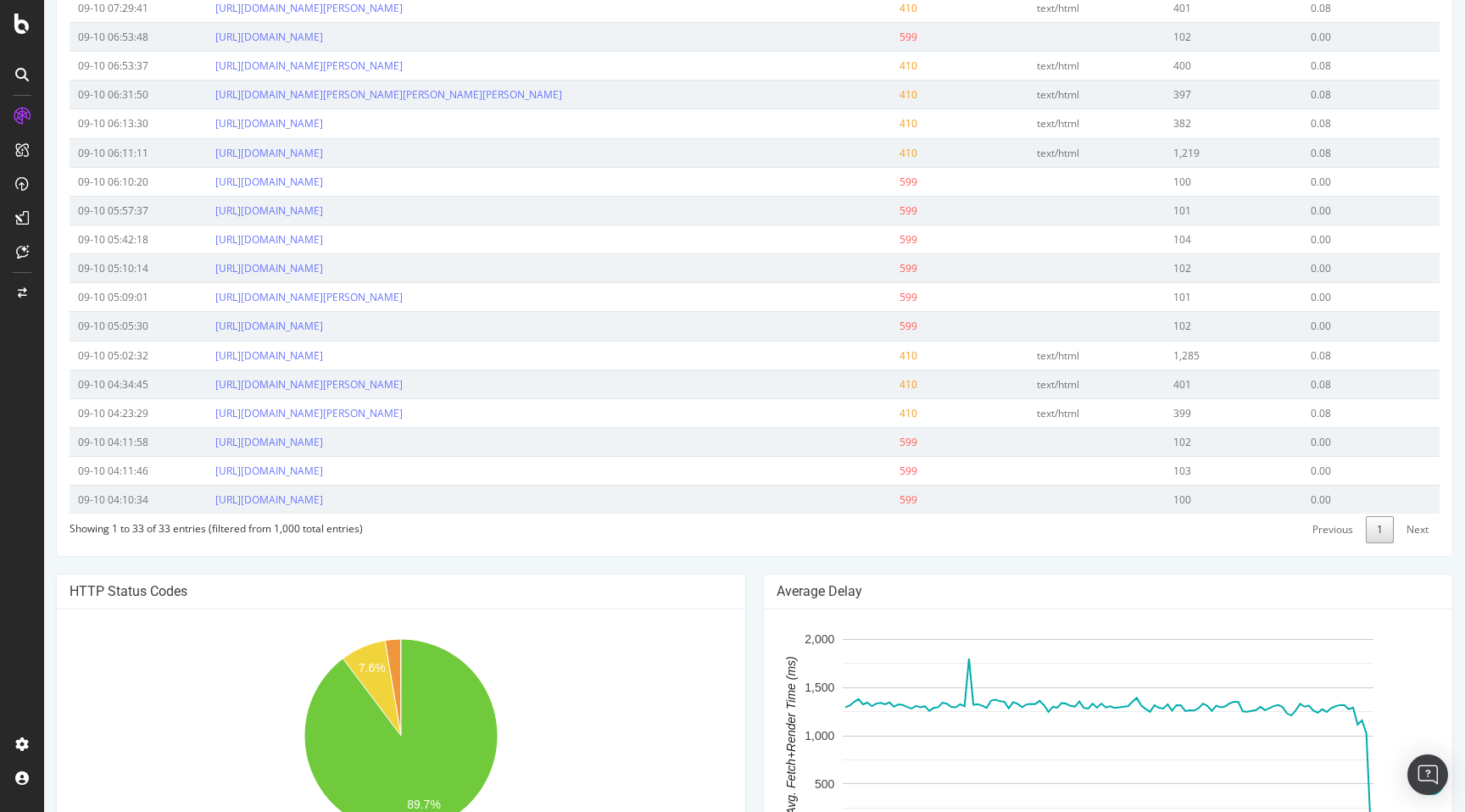
type input "flats-for-rent"
click at [674, 311] on td "https://www.nobroker.in/flats-for-rent-in-sarosh-residency-badlapur-west-mumbai…" at bounding box center [549, 296] width 684 height 29
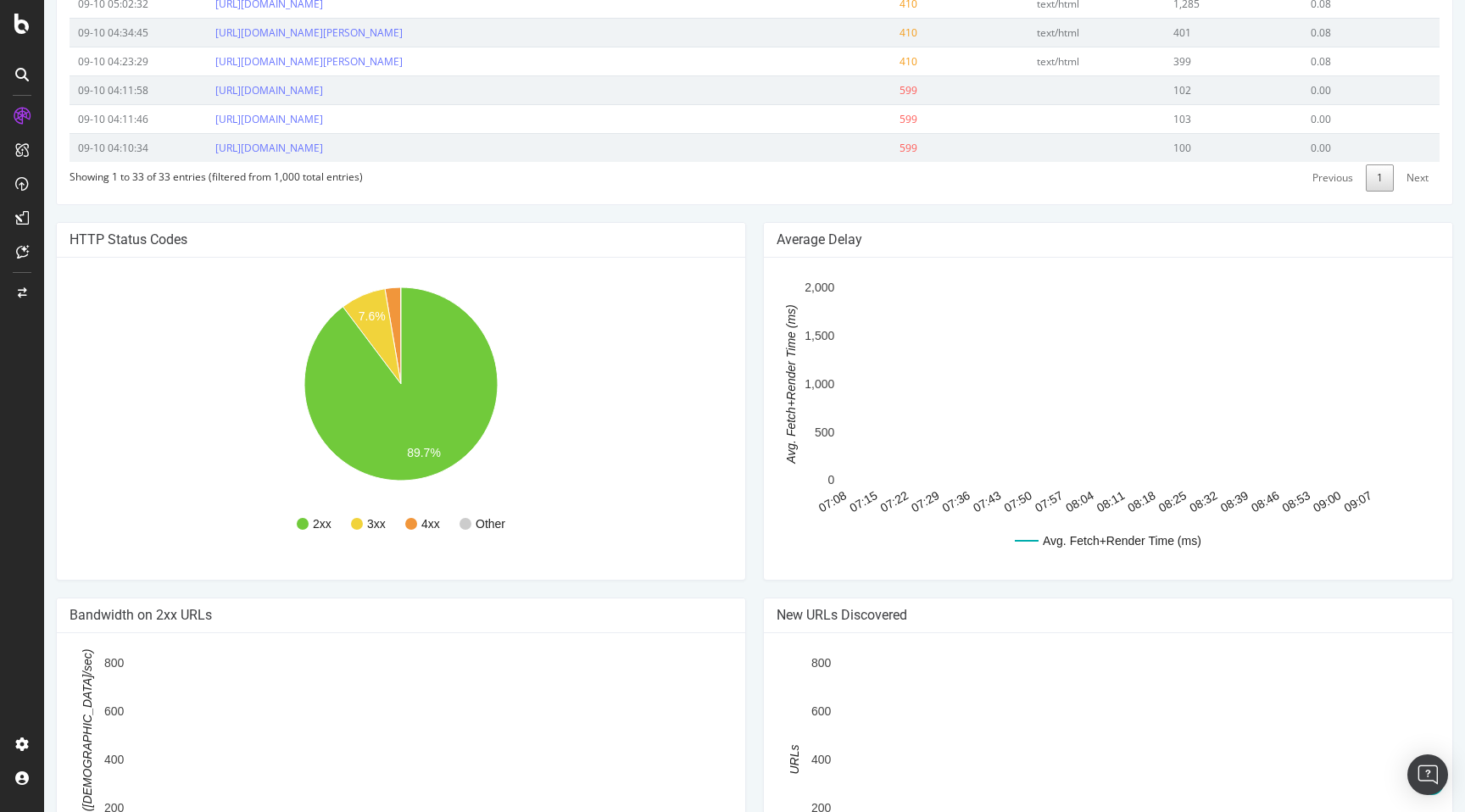
scroll to position [1548, 0]
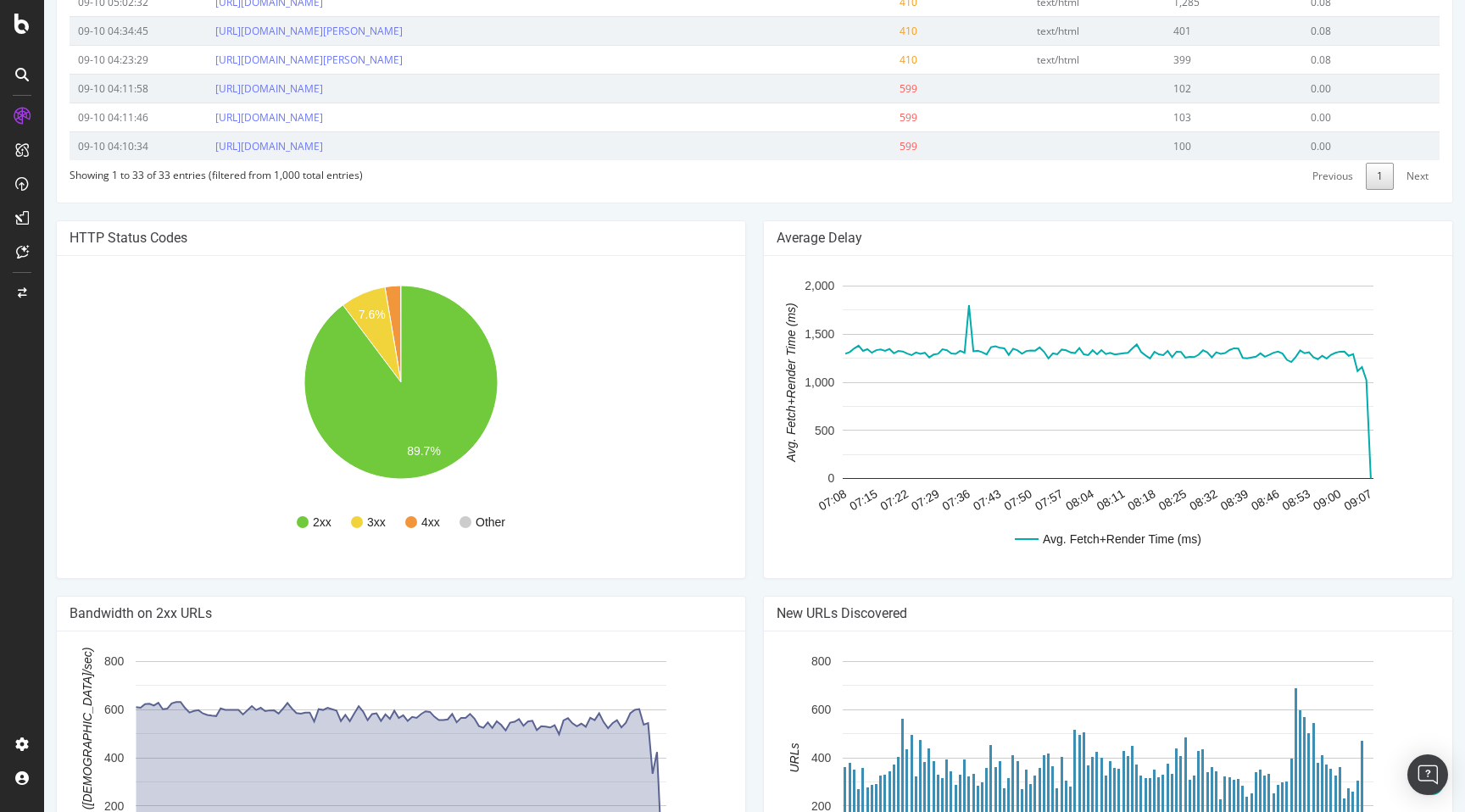
click at [750, 595] on div "HTTP Status Codes 2xx 3xx 4xx Other 7.6% 89.7% Http Code Urls 2xx 6,492,535 3xx…" at bounding box center [401, 408] width 707 height 375
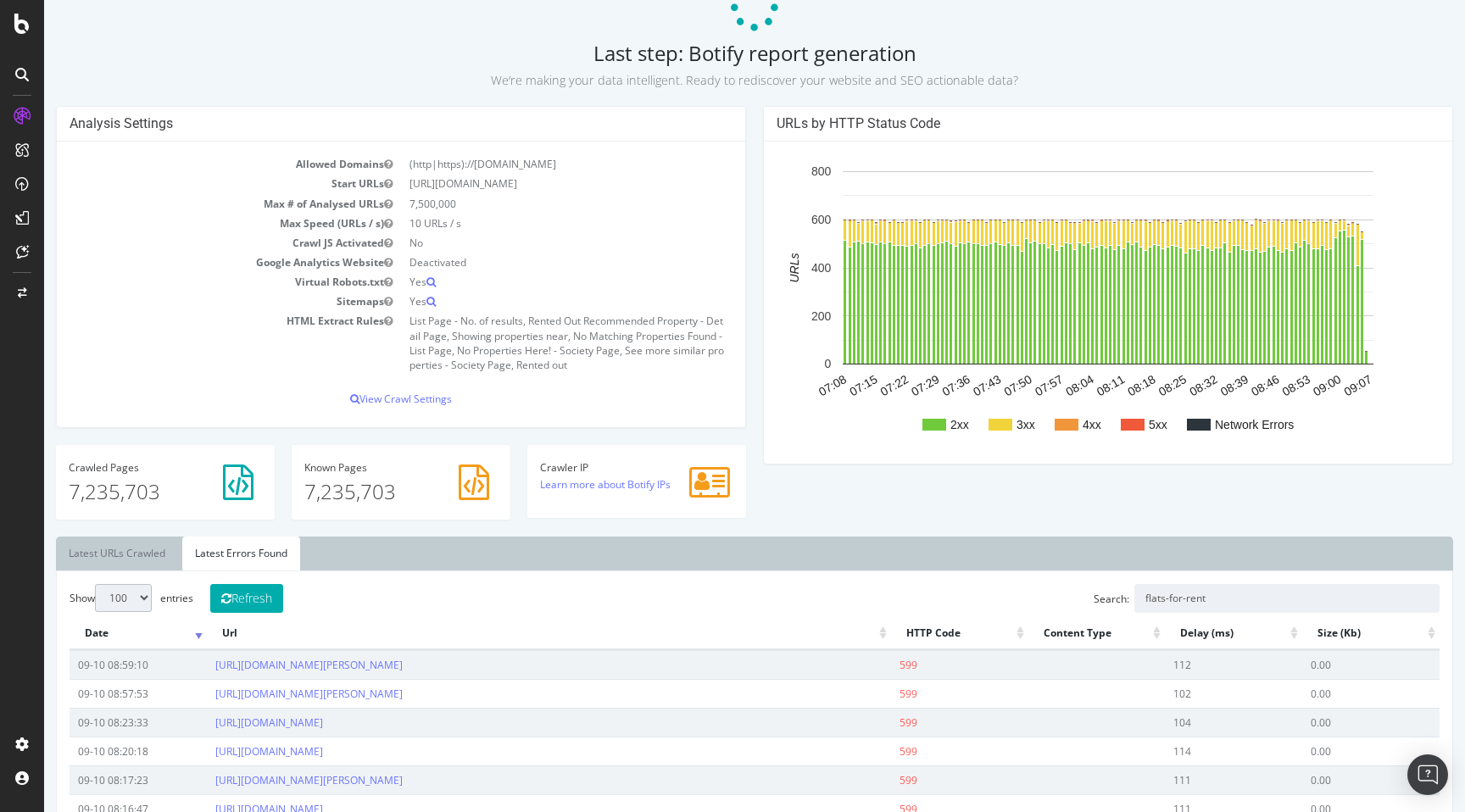
scroll to position [0, 0]
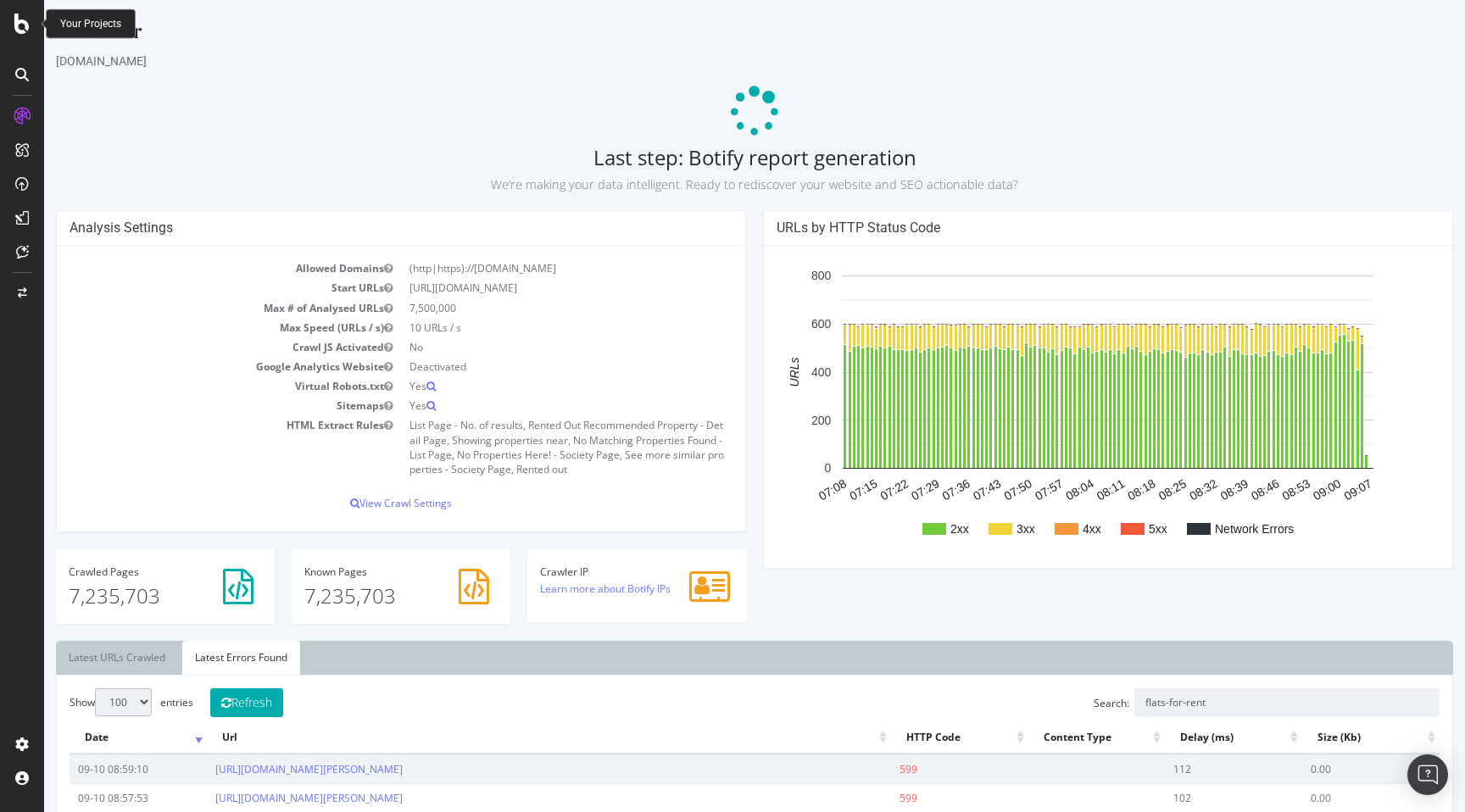
click at [26, 24] on icon at bounding box center [22, 23] width 15 height 21
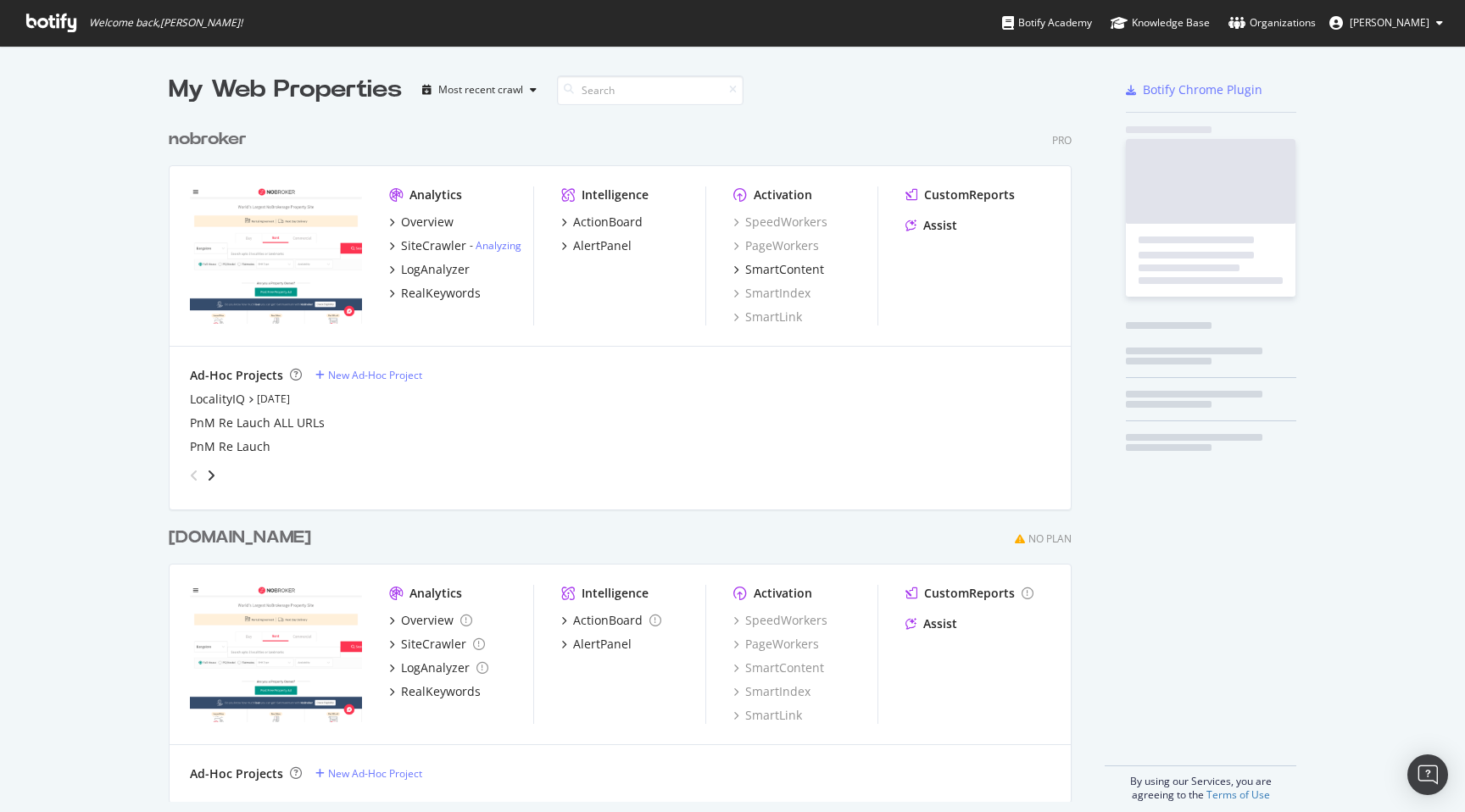
scroll to position [812, 1465]
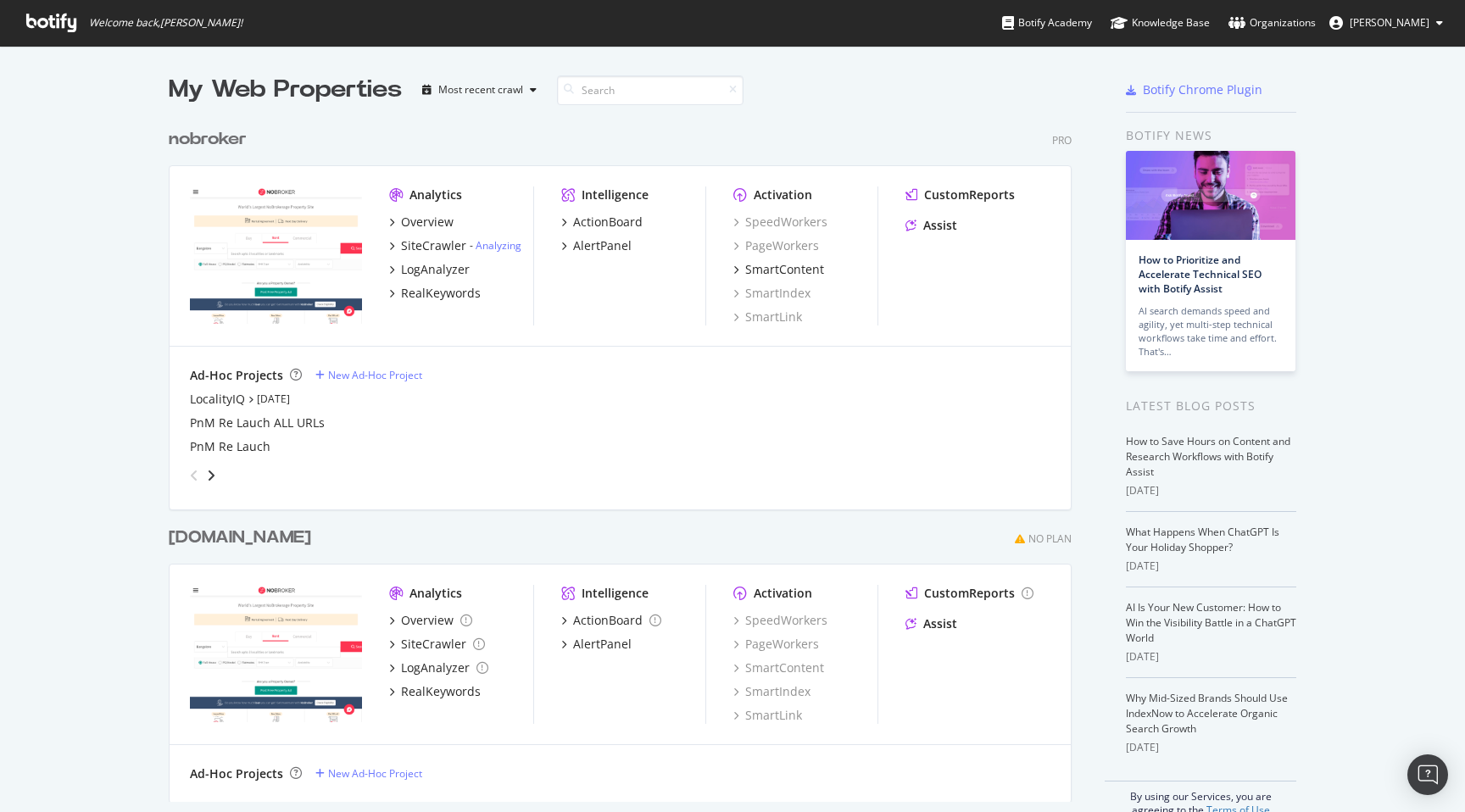
click at [101, 196] on div "My Web Properties Most recent crawl nobroker Pro Analytics Overview SiteCrawler…" at bounding box center [732, 444] width 1465 height 798
click at [71, 261] on div "My Web Properties Most recent crawl nobroker Pro Analytics Overview SiteCrawler…" at bounding box center [732, 444] width 1465 height 798
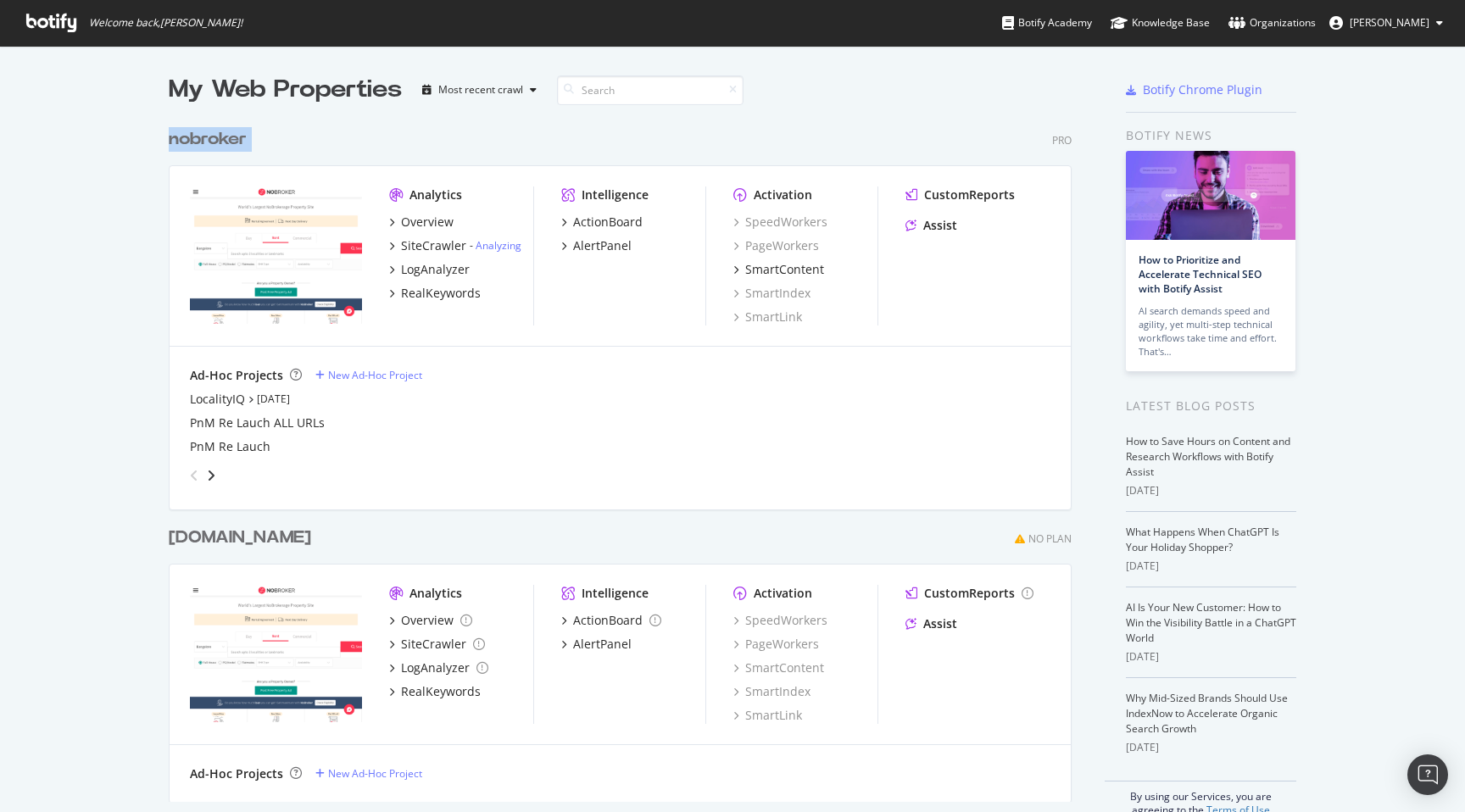
click at [71, 261] on div "My Web Properties Most recent crawl nobroker Pro Analytics Overview SiteCrawler…" at bounding box center [732, 444] width 1465 height 798
click at [419, 248] on div "SiteCrawler" at bounding box center [434, 246] width 66 height 17
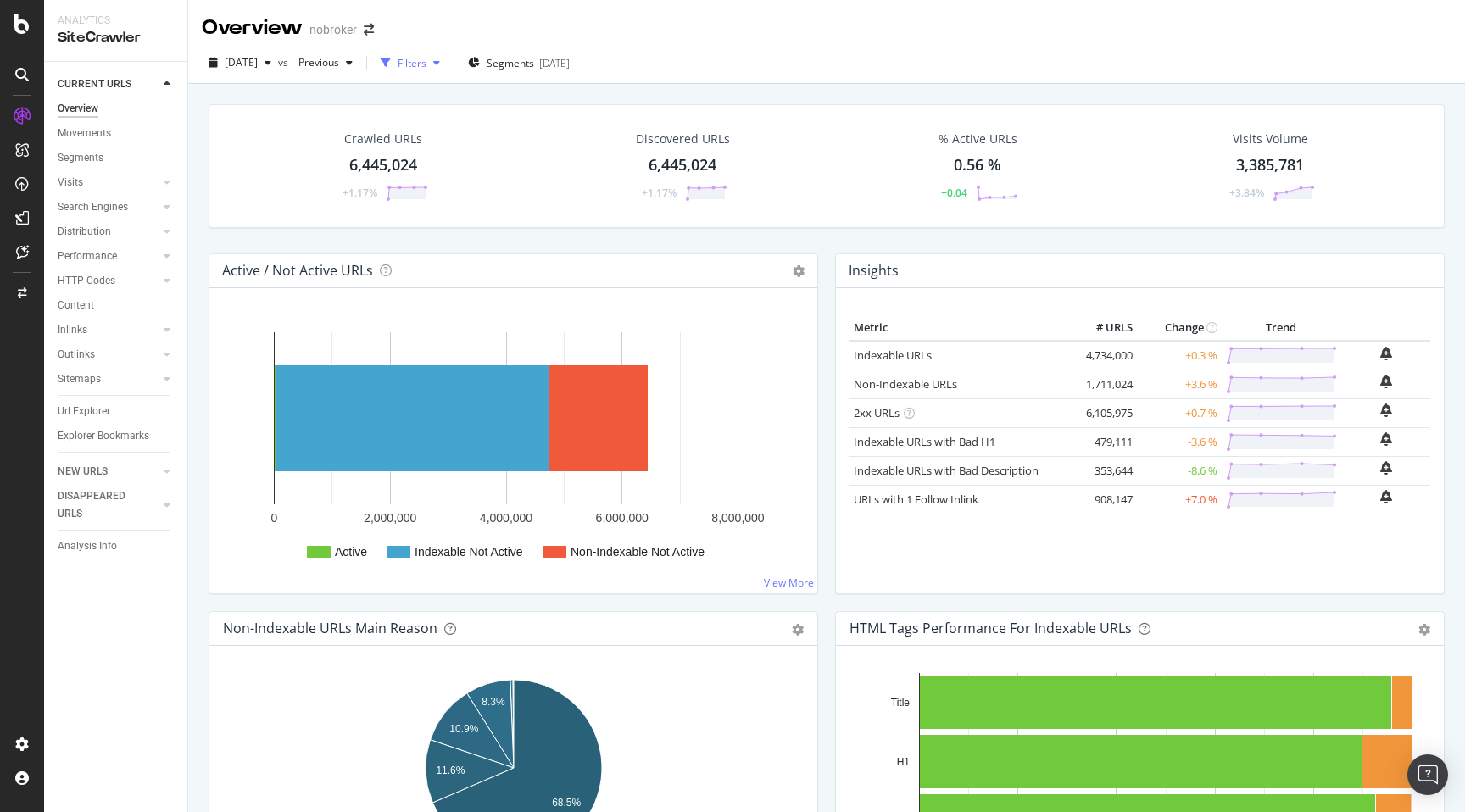
click at [427, 63] on div "Filters" at bounding box center [412, 63] width 29 height 14
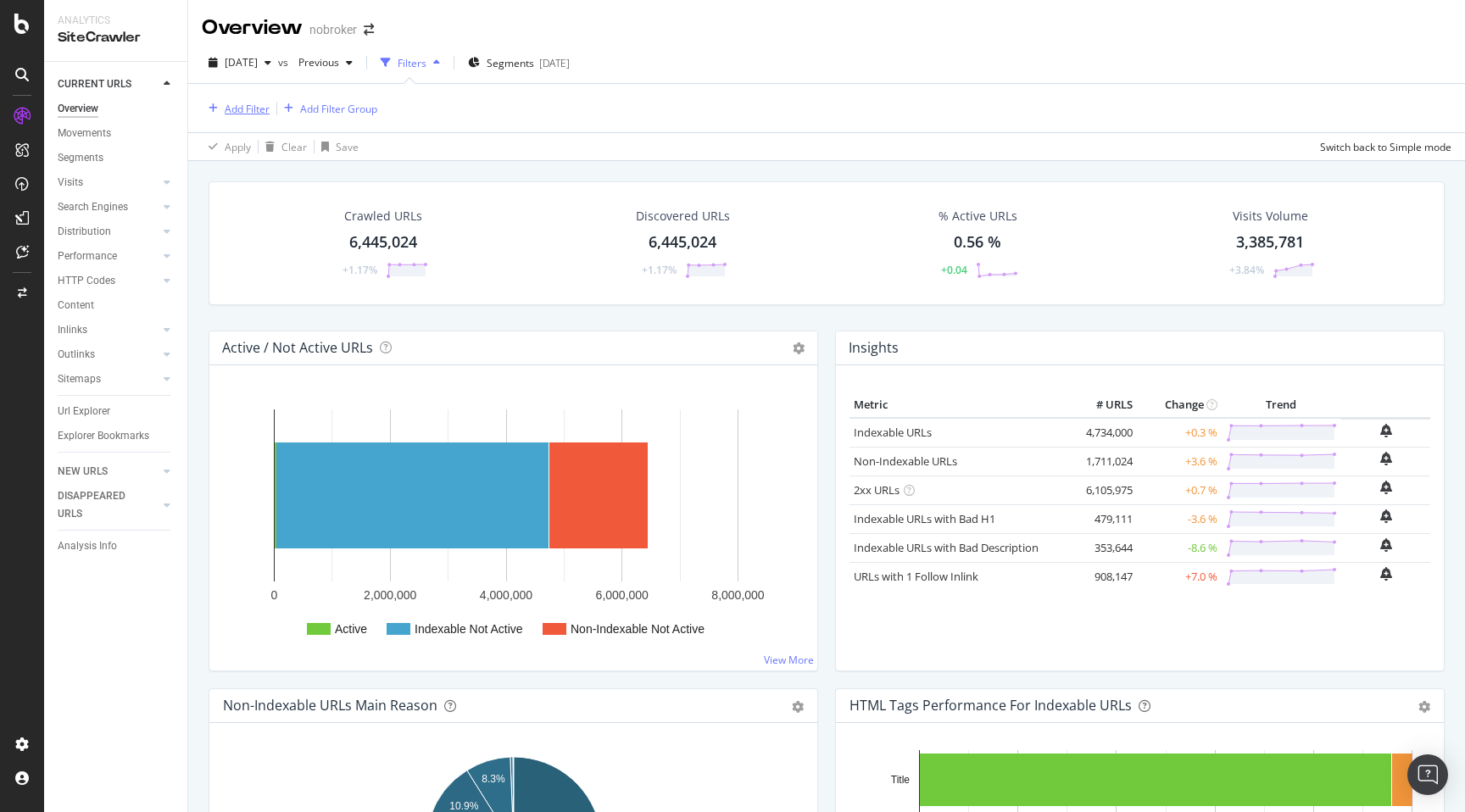
click at [254, 98] on button "Add Filter" at bounding box center [235, 109] width 68 height 21
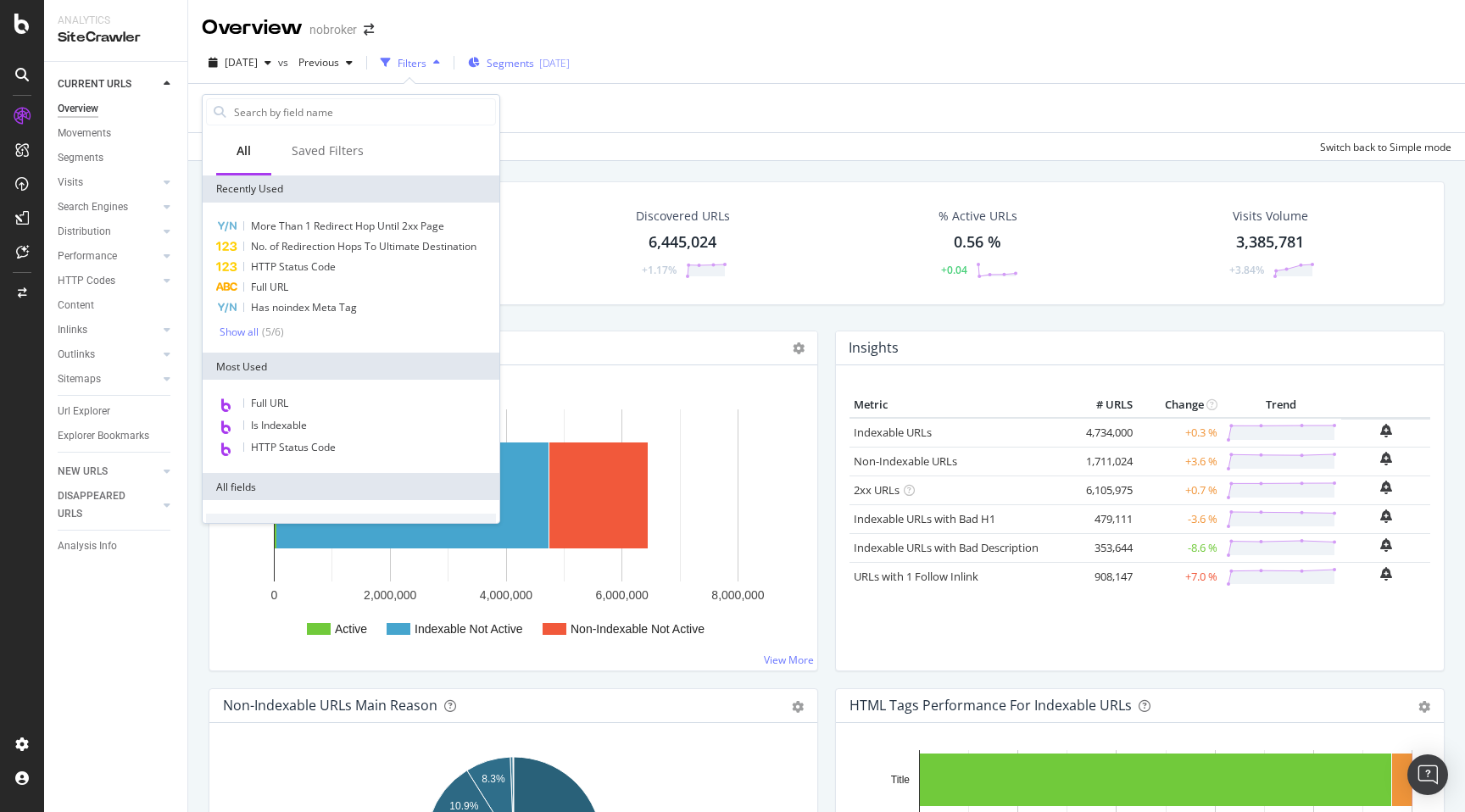
click at [534, 64] on span "Segments" at bounding box center [510, 63] width 48 height 14
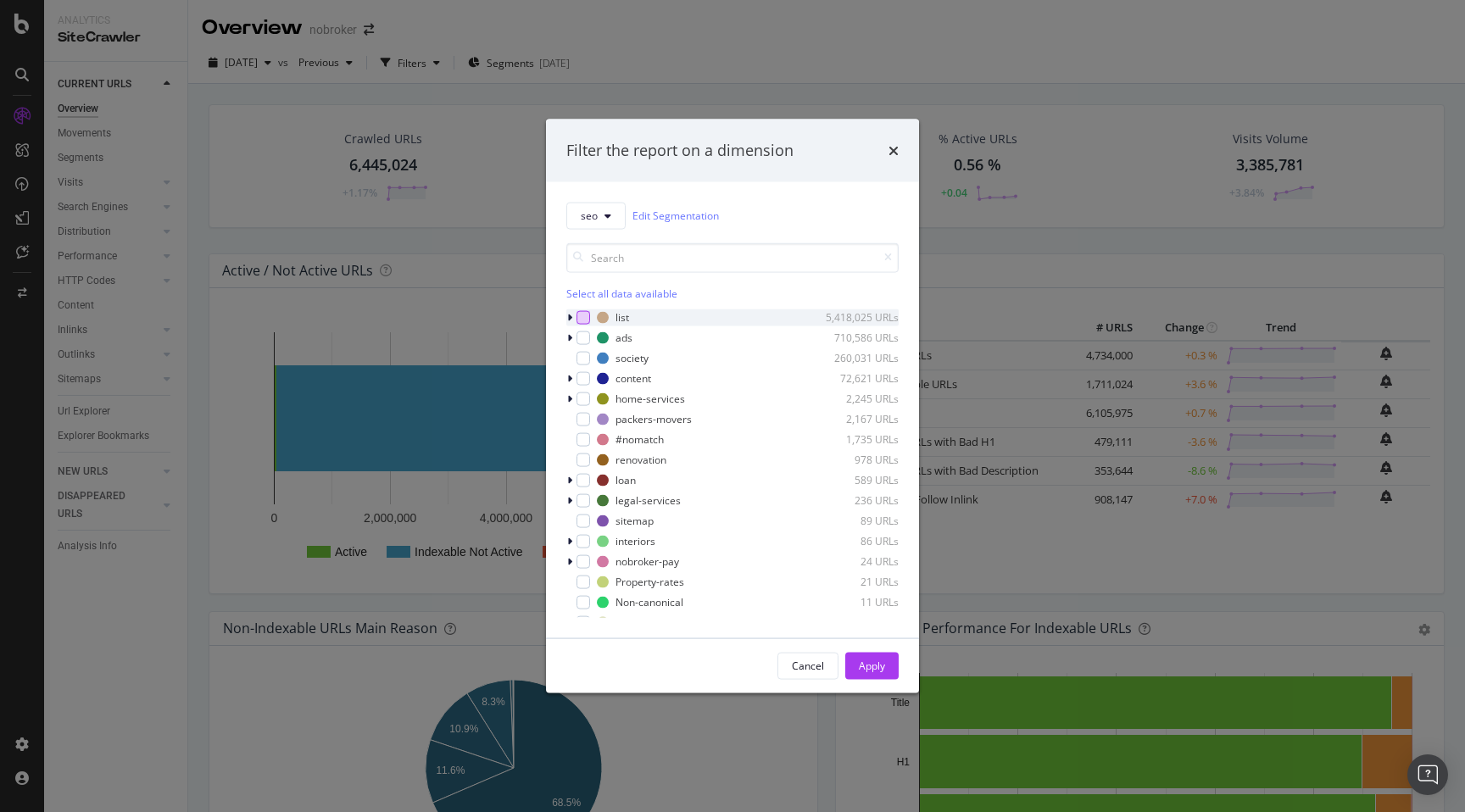
click at [588, 318] on div "modal" at bounding box center [583, 317] width 13 height 13
click at [869, 666] on div "Apply" at bounding box center [872, 665] width 26 height 14
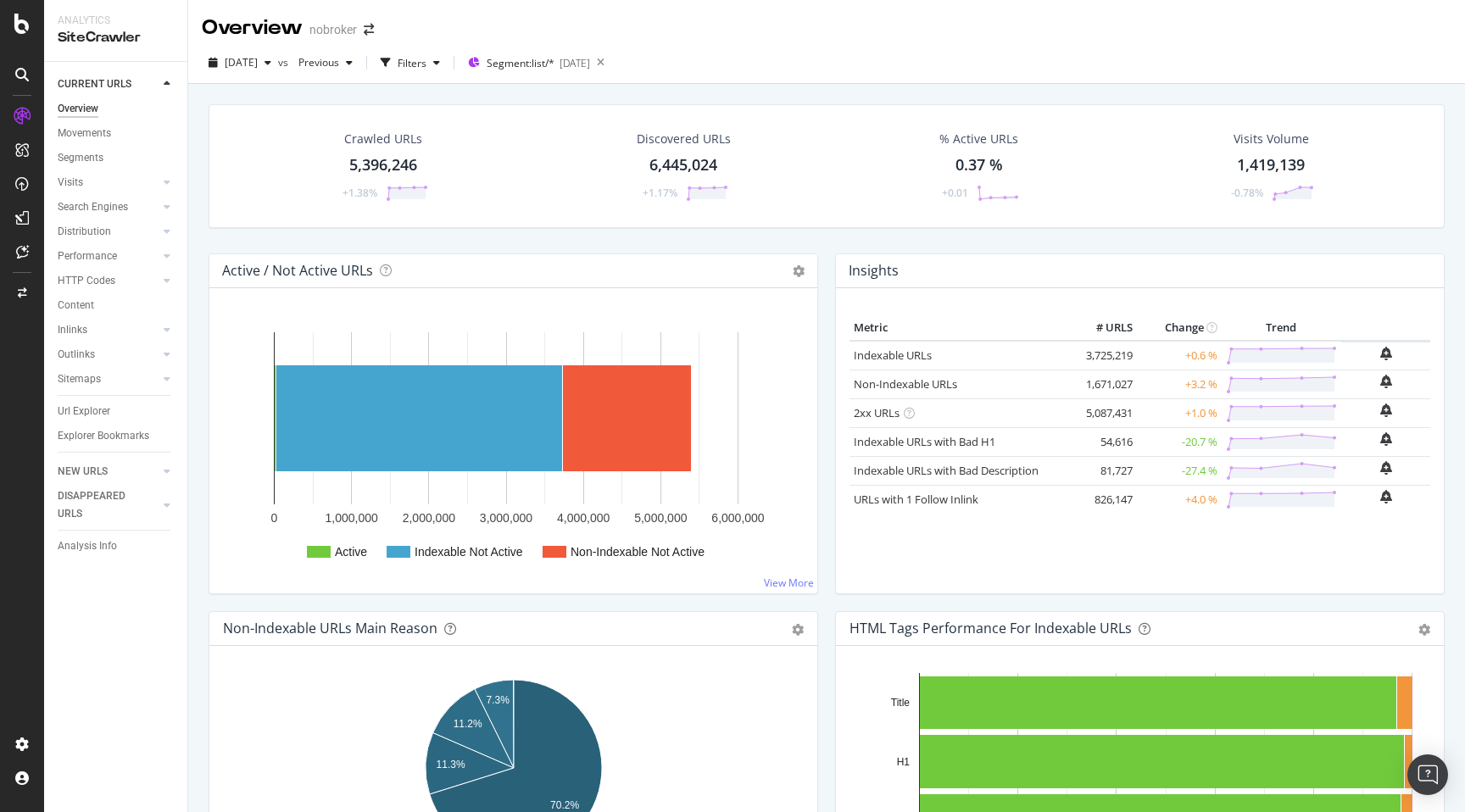
click at [198, 237] on div "Crawled URLs 5,396,246 +1.38% Discovered URLs 6,445,024 +1.17% % Active URLs 0.…" at bounding box center [826, 489] width 1276 height 812
click at [427, 65] on div "Filters" at bounding box center [412, 63] width 29 height 14
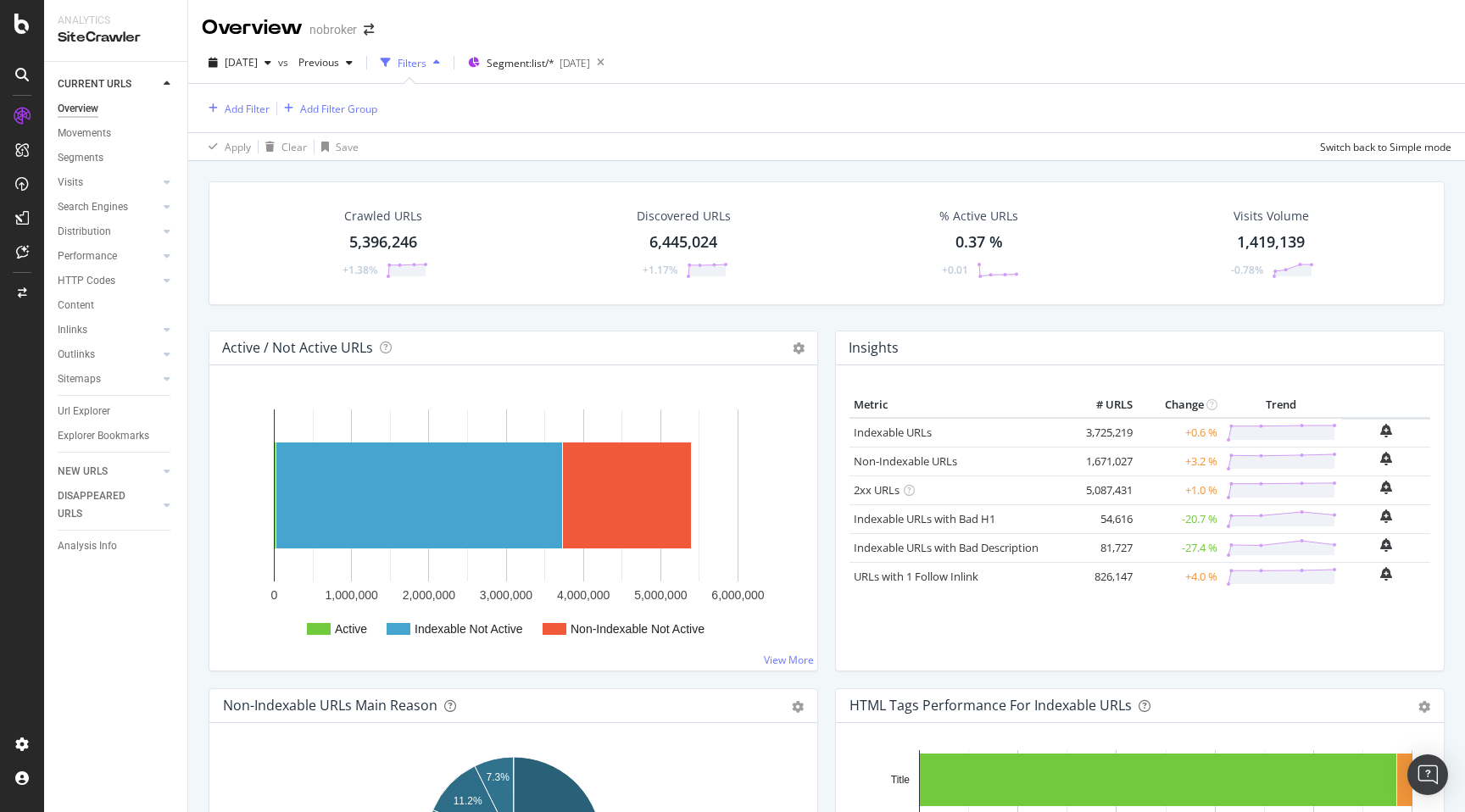
click at [192, 233] on div "Crawled URLs 5,396,246 +1.38% Discovered URLs 6,445,024 +1.17% % Active URLs 0.…" at bounding box center [826, 567] width 1276 height 812
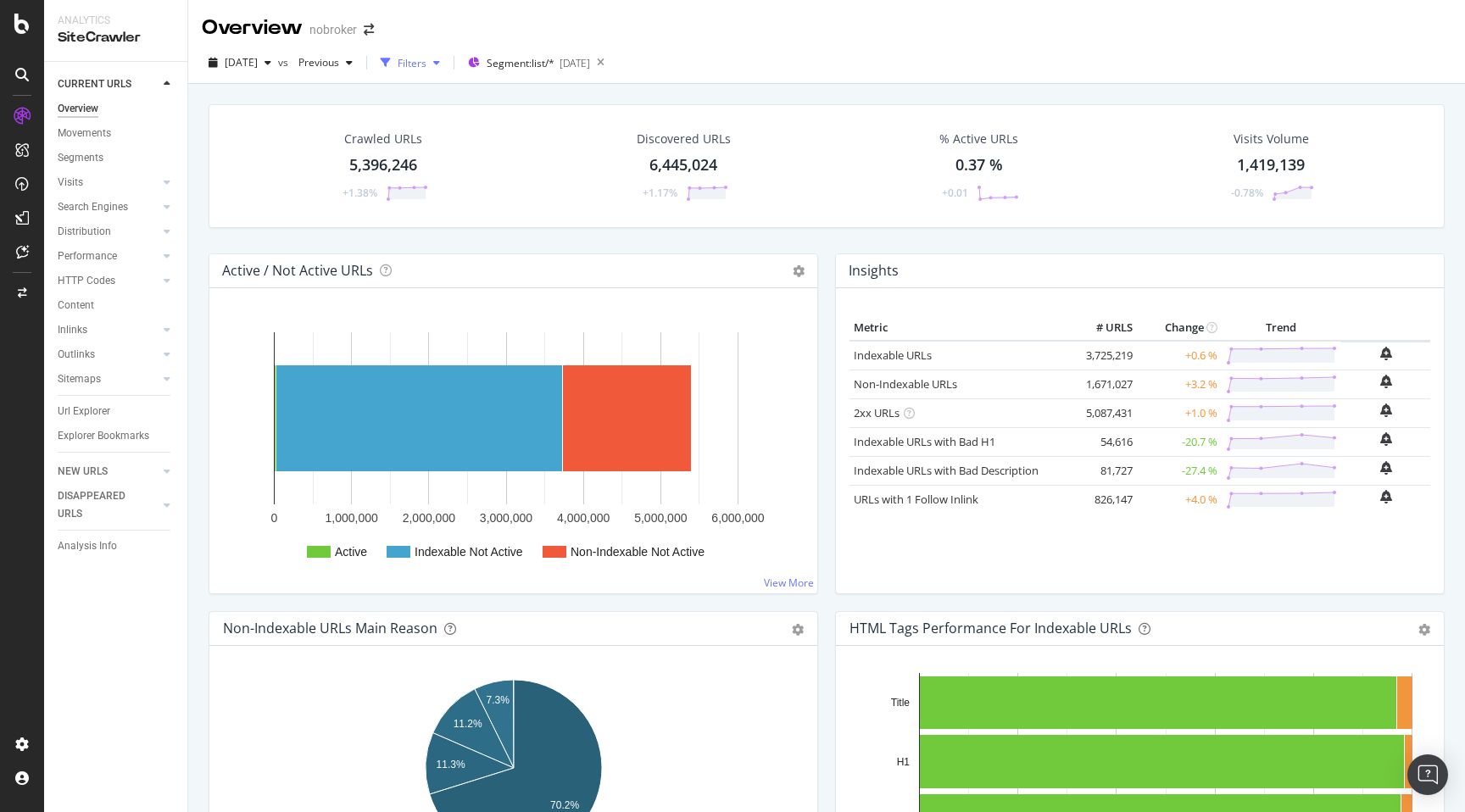
click at [427, 68] on div "Filters" at bounding box center [412, 63] width 29 height 14
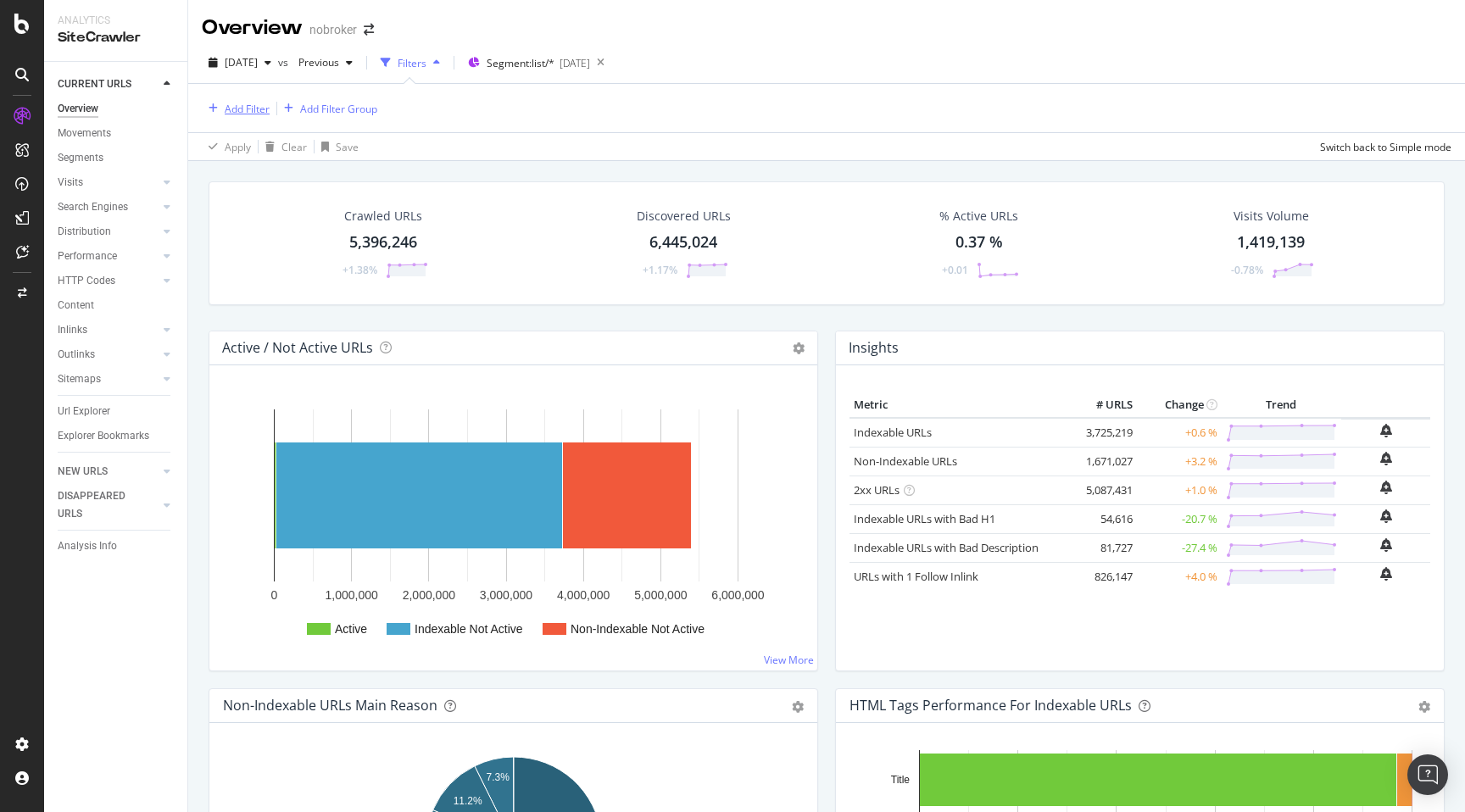
click at [258, 111] on div "Add Filter" at bounding box center [248, 108] width 45 height 14
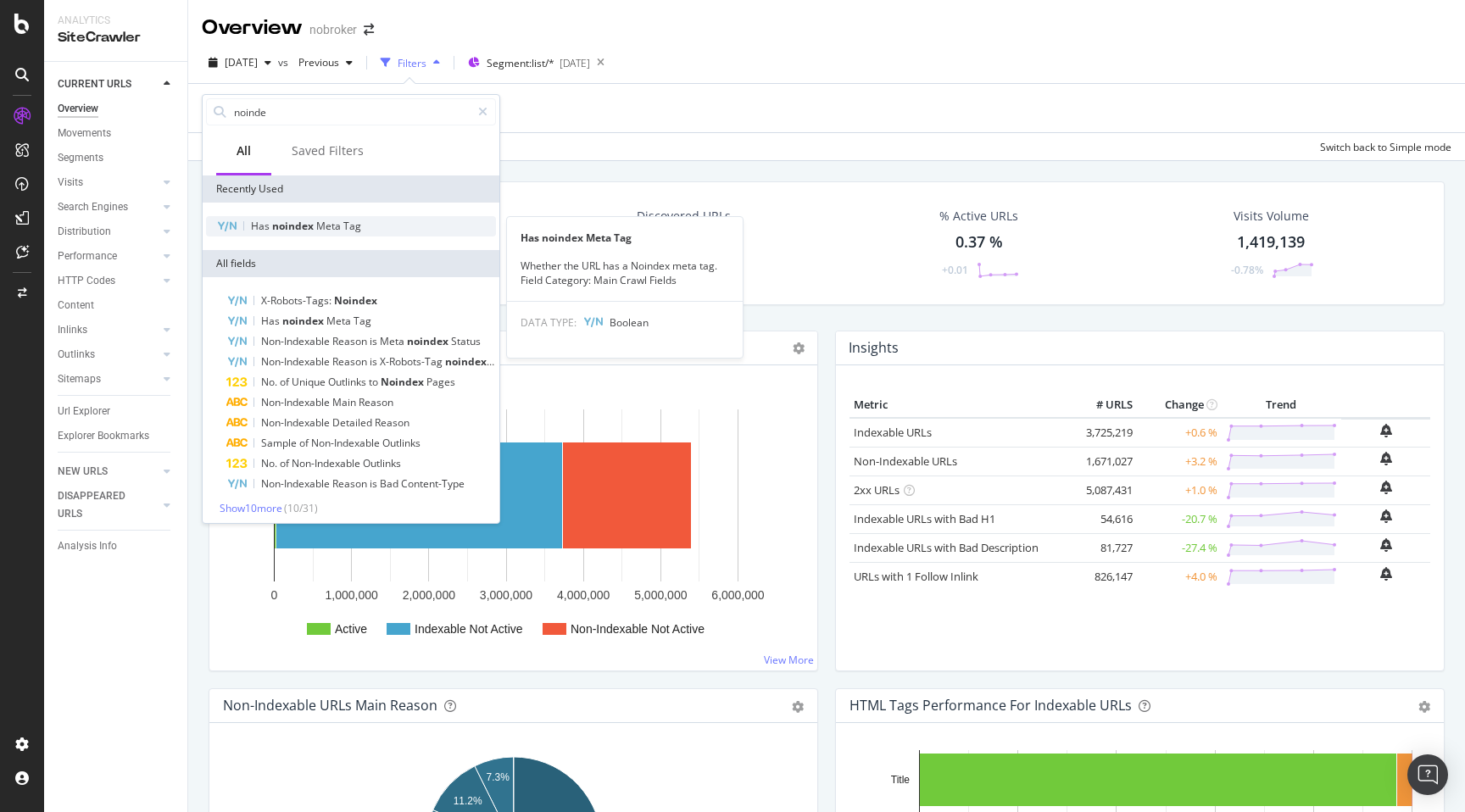
type input "noinde"
click at [290, 233] on span "noindex" at bounding box center [294, 225] width 44 height 14
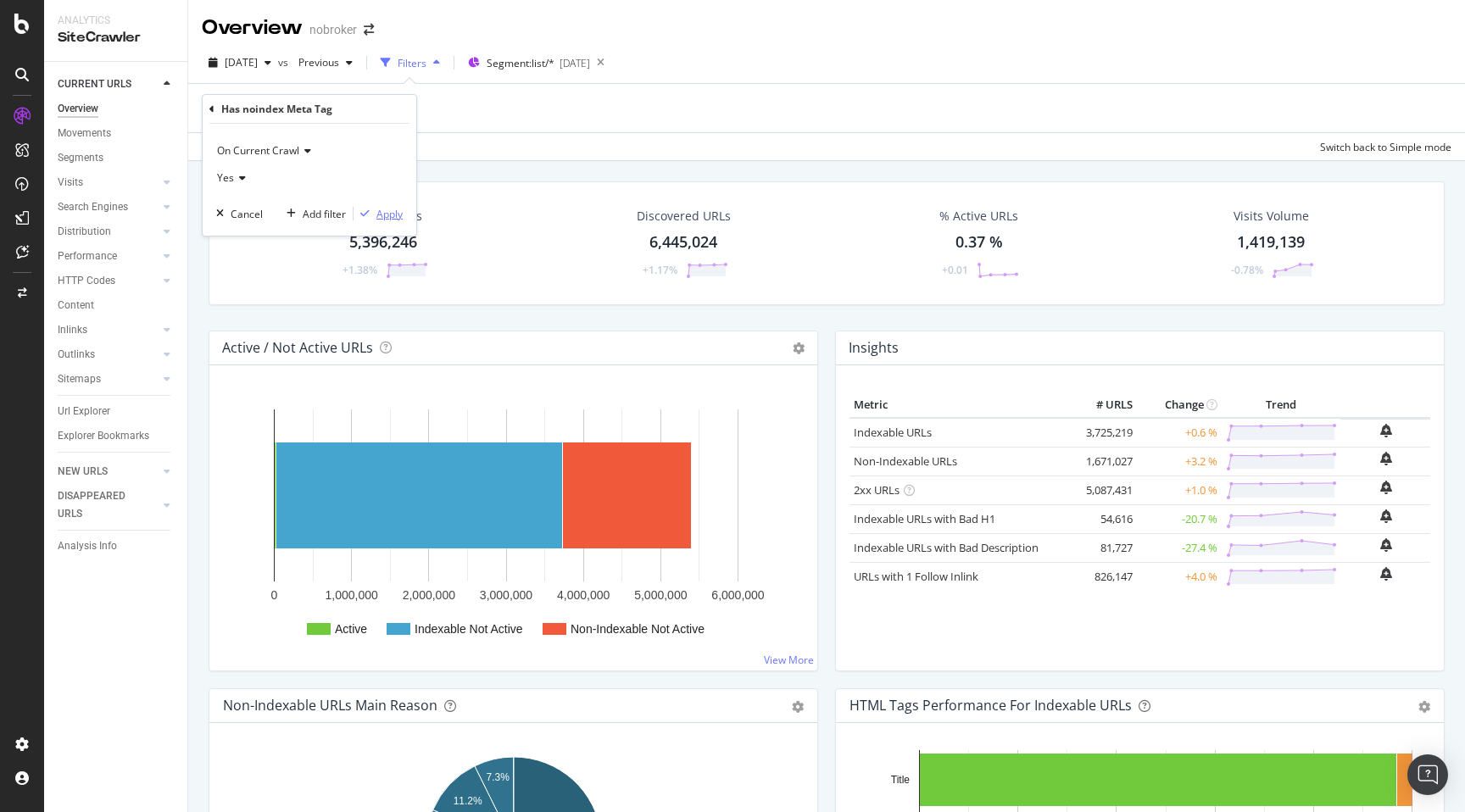
click at [384, 213] on div "Apply" at bounding box center [389, 214] width 26 height 14
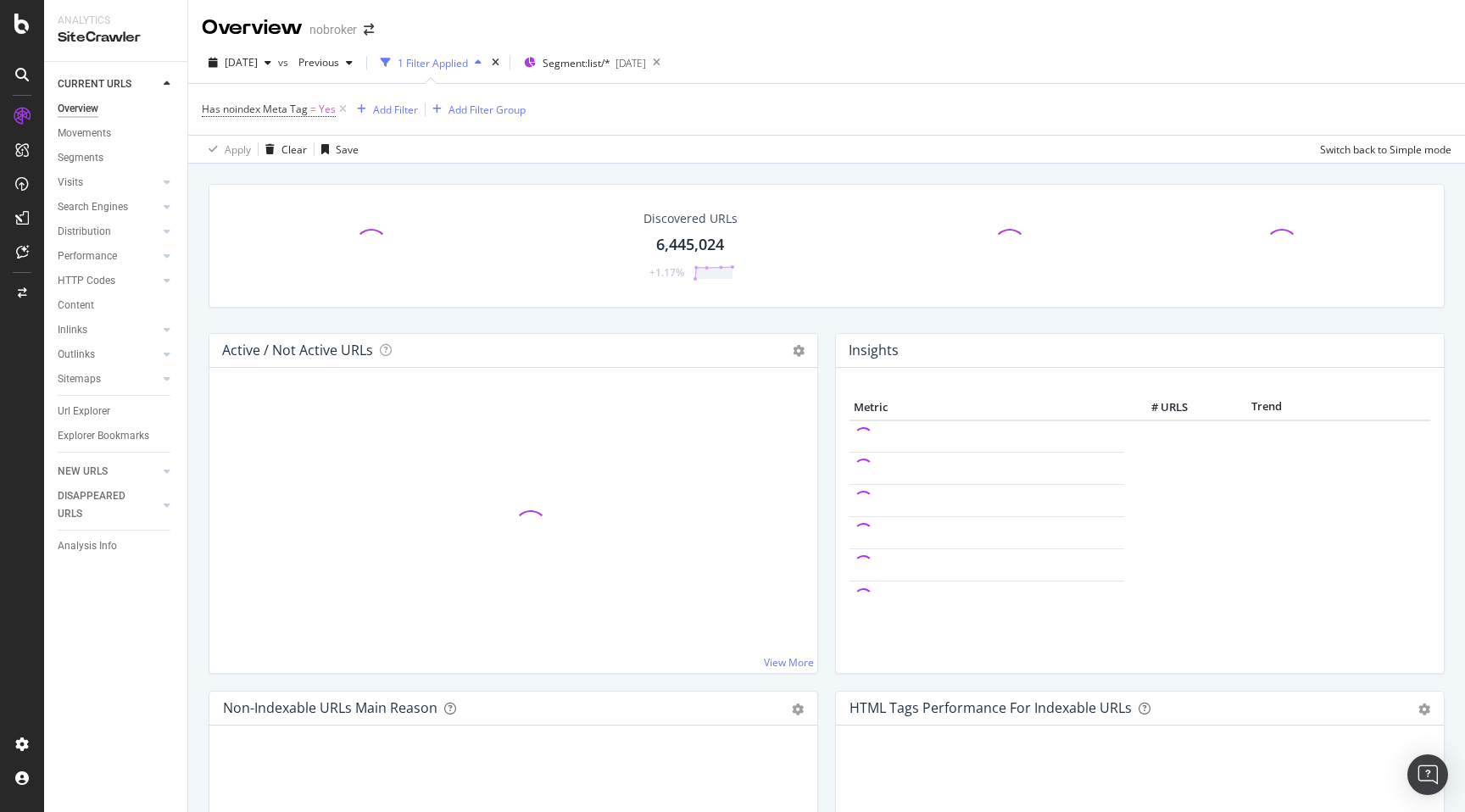
click at [193, 300] on div "Discovered URLs 6,445,024 +1.17% Active / Not Active URLs Chart (by Value) Char…" at bounding box center [826, 569] width 1276 height 812
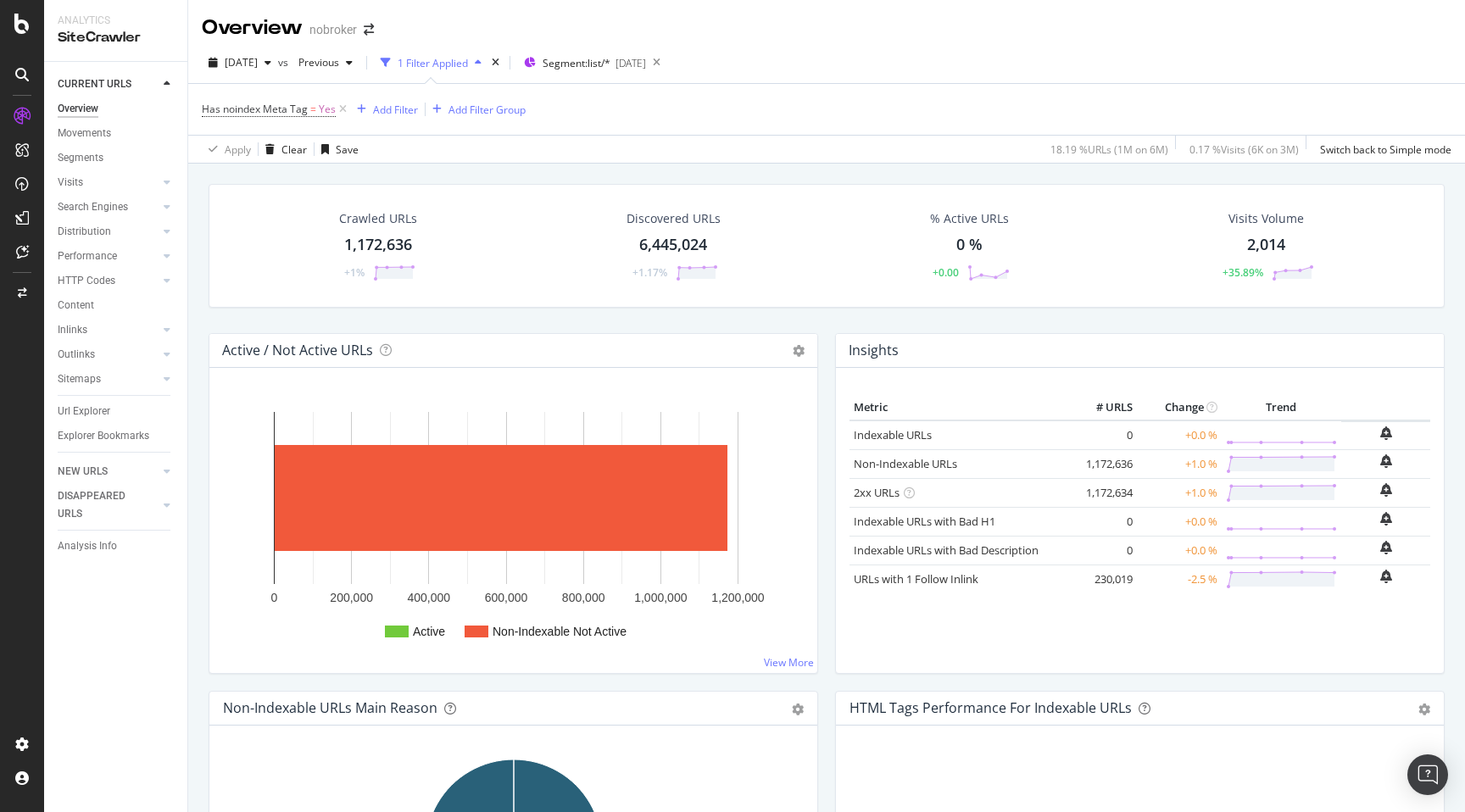
click at [199, 481] on div "Crawled URLs 1,172,636 +1% Discovered URLs 6,445,024 +1.17% % Active URLs 0 % +…" at bounding box center [826, 569] width 1276 height 812
click at [340, 59] on span "Previous" at bounding box center [315, 62] width 48 height 14
click at [432, 155] on div "6.0M URLs" at bounding box center [451, 153] width 50 height 15
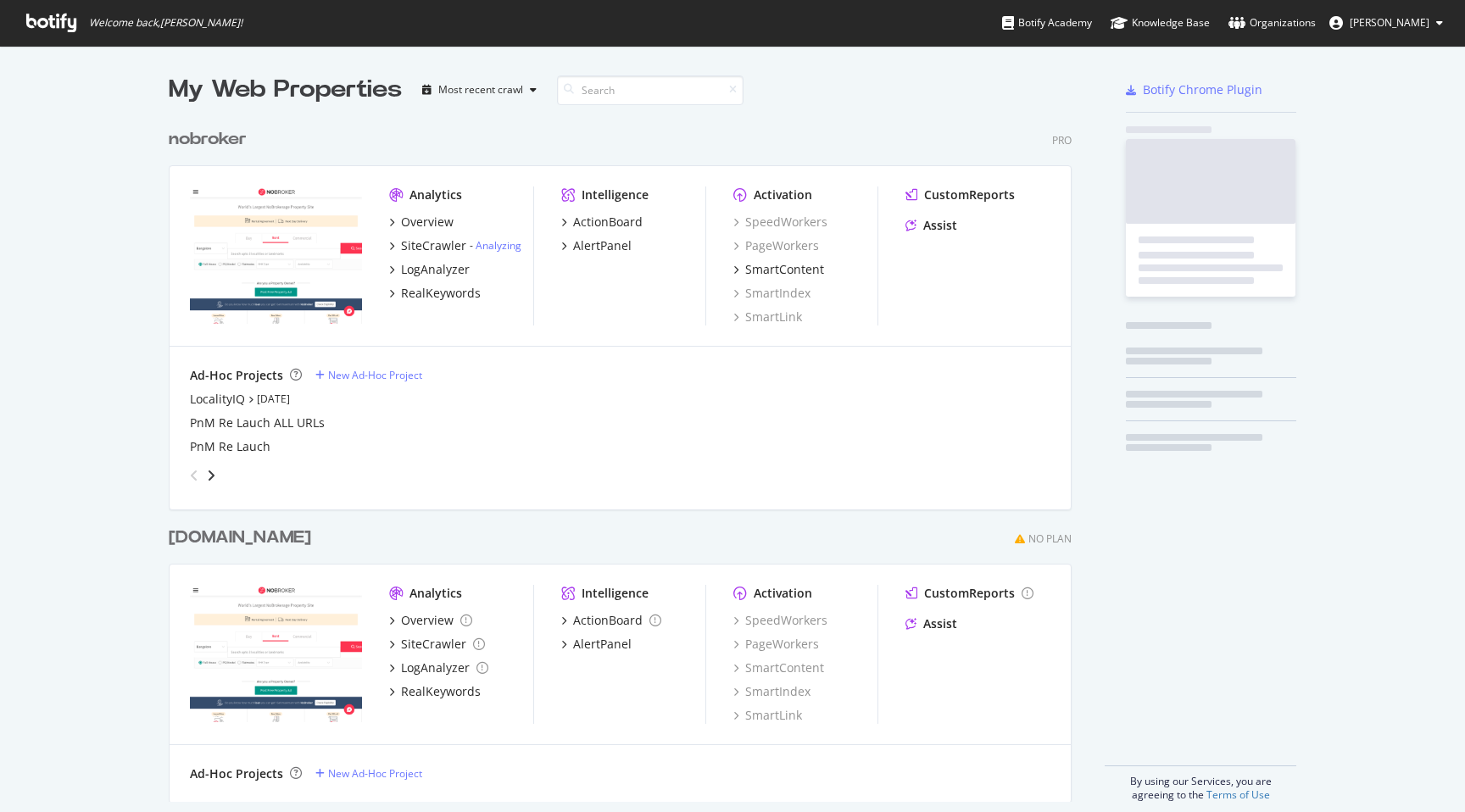
scroll to position [695, 916]
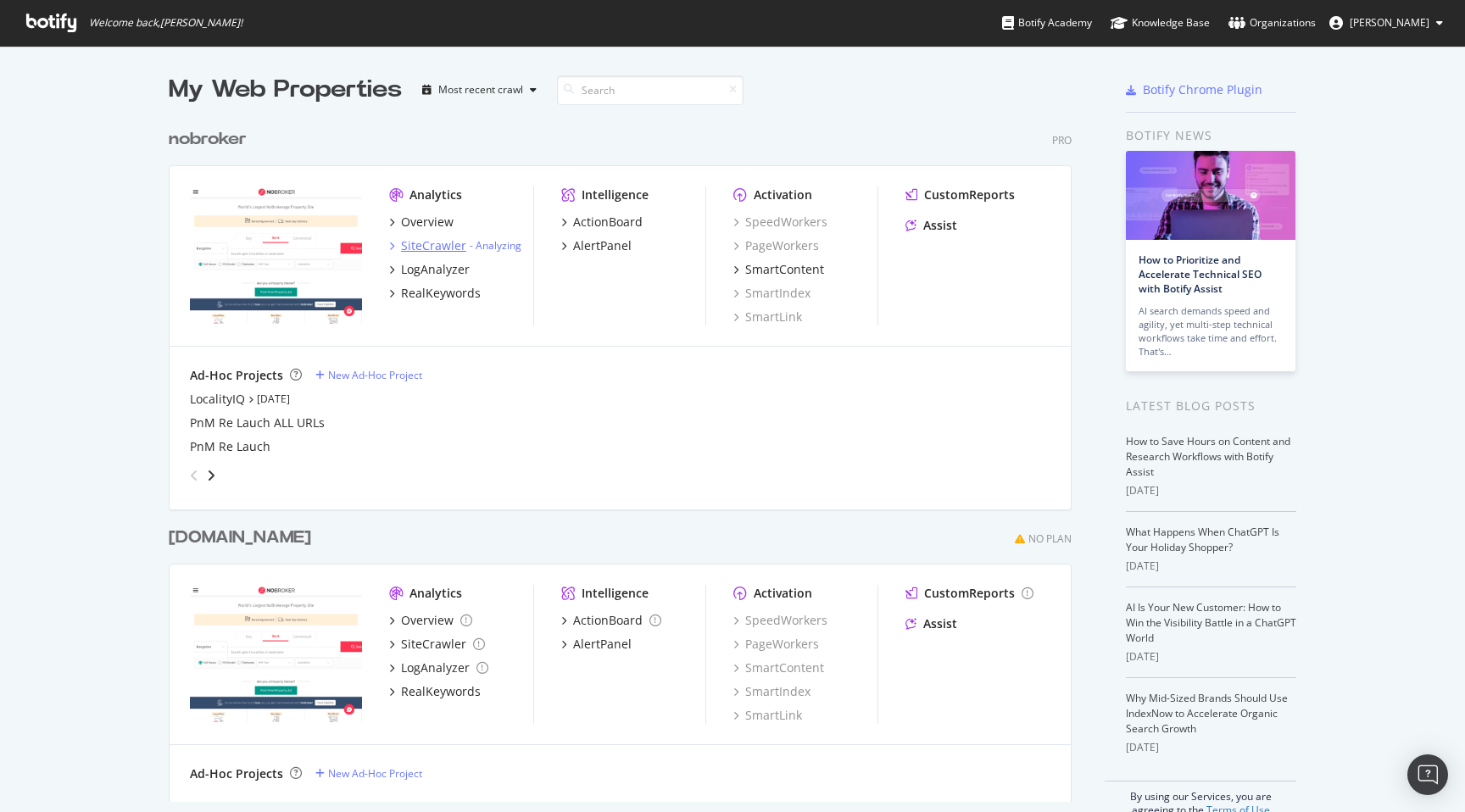
click at [431, 247] on div "SiteCrawler" at bounding box center [434, 246] width 66 height 17
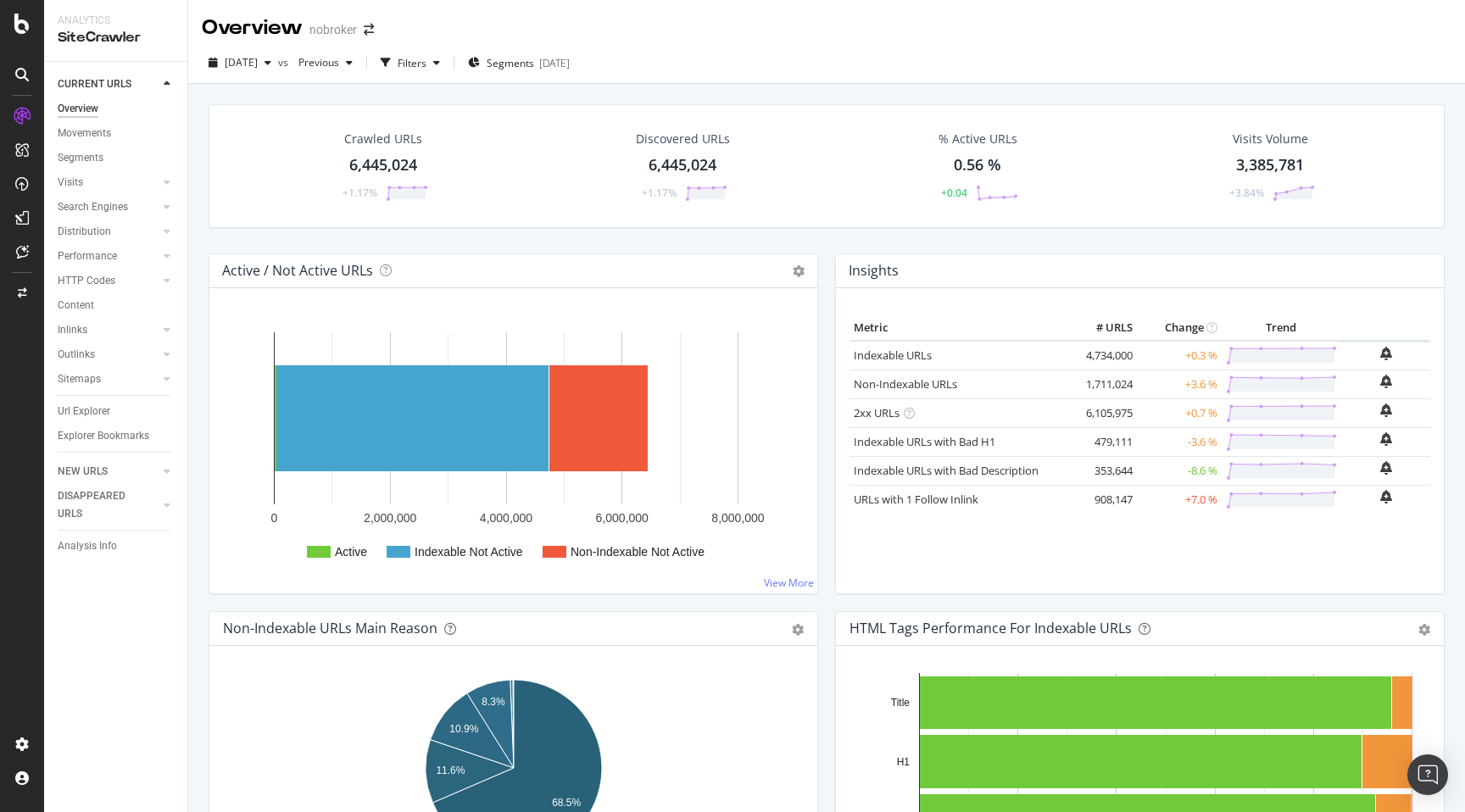
click at [199, 335] on div "Crawled URLs 6,445,024 +1.17% Discovered URLs 6,445,024 +1.17% % Active URLs 0.…" at bounding box center [826, 489] width 1276 height 812
click at [199, 239] on div "Crawled URLs 6,445,024 +1.17% Discovered URLs 6,445,024 +1.17% % Active URLs 0.…" at bounding box center [826, 489] width 1276 height 812
